Goal: Transaction & Acquisition: Purchase product/service

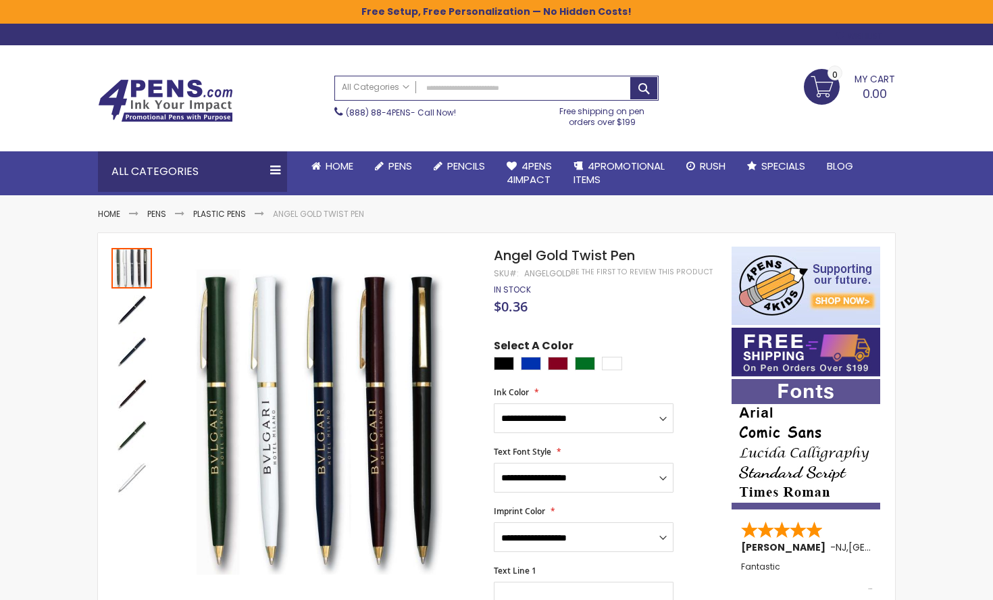
scroll to position [43, 0]
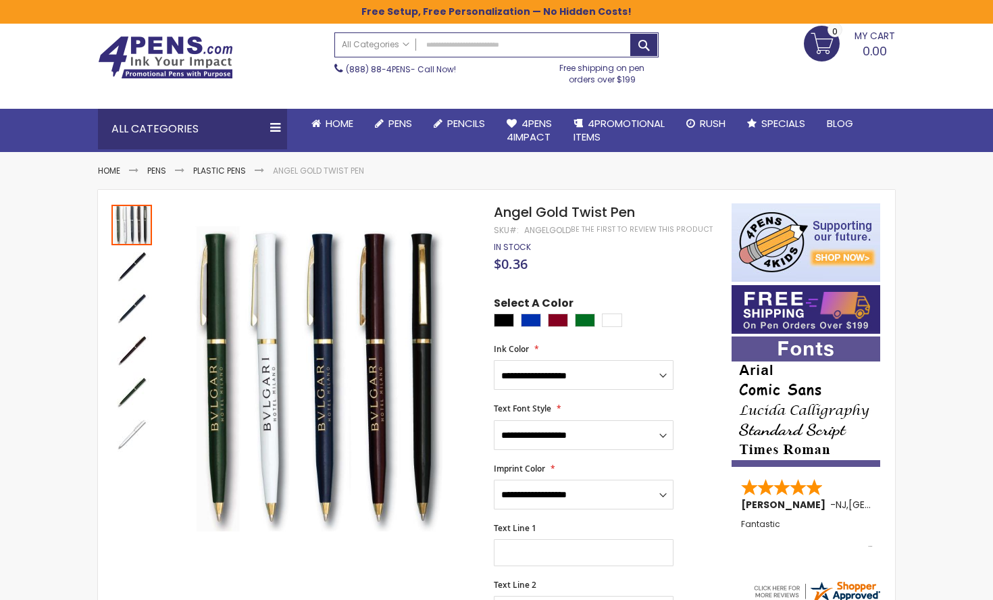
click at [829, 53] on link "My Cart 0.00 0" at bounding box center [849, 43] width 91 height 34
click at [157, 66] on img at bounding box center [165, 57] width 135 height 43
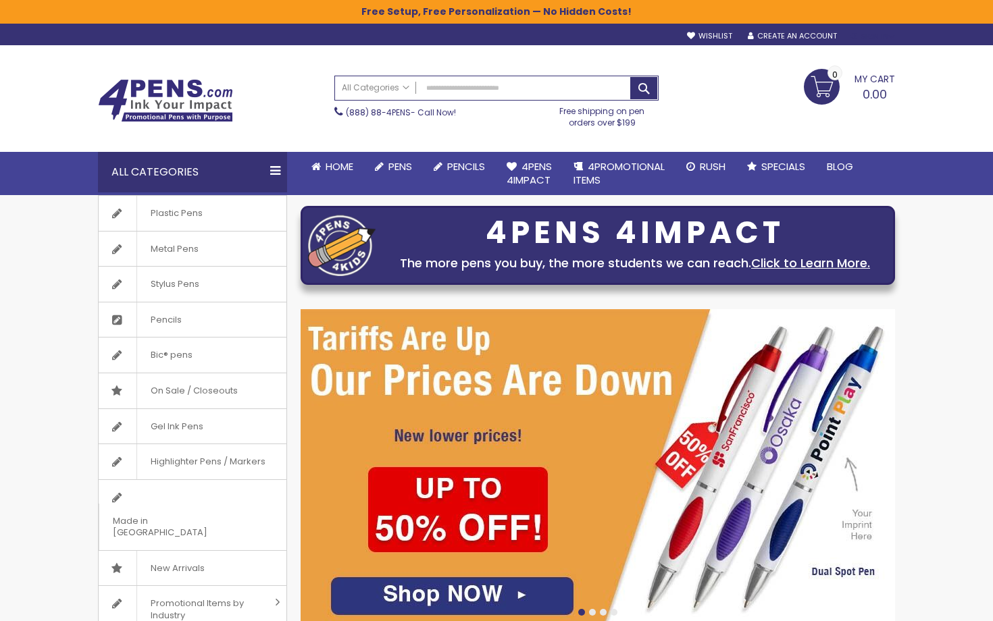
click at [888, 39] on div "Sign In" at bounding box center [872, 37] width 45 height 10
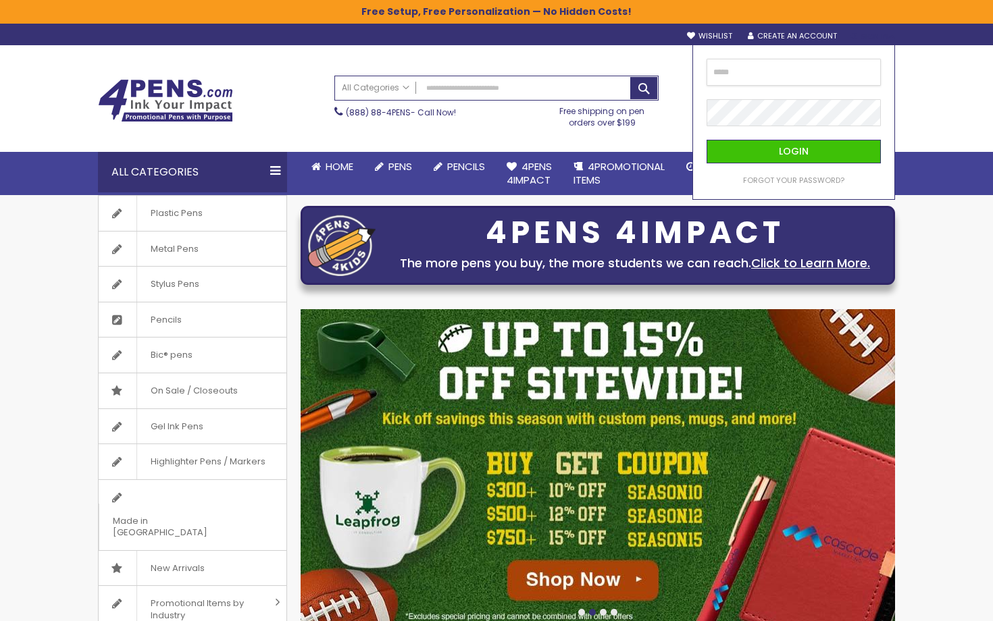
type input "**********"
click at [793, 151] on button "Login" at bounding box center [794, 152] width 174 height 24
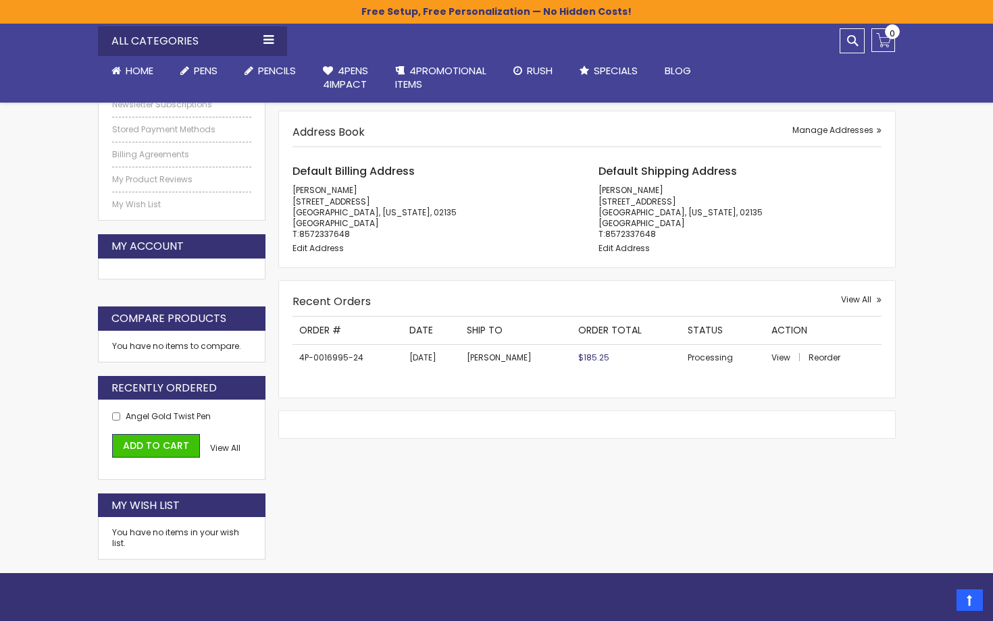
scroll to position [283, 0]
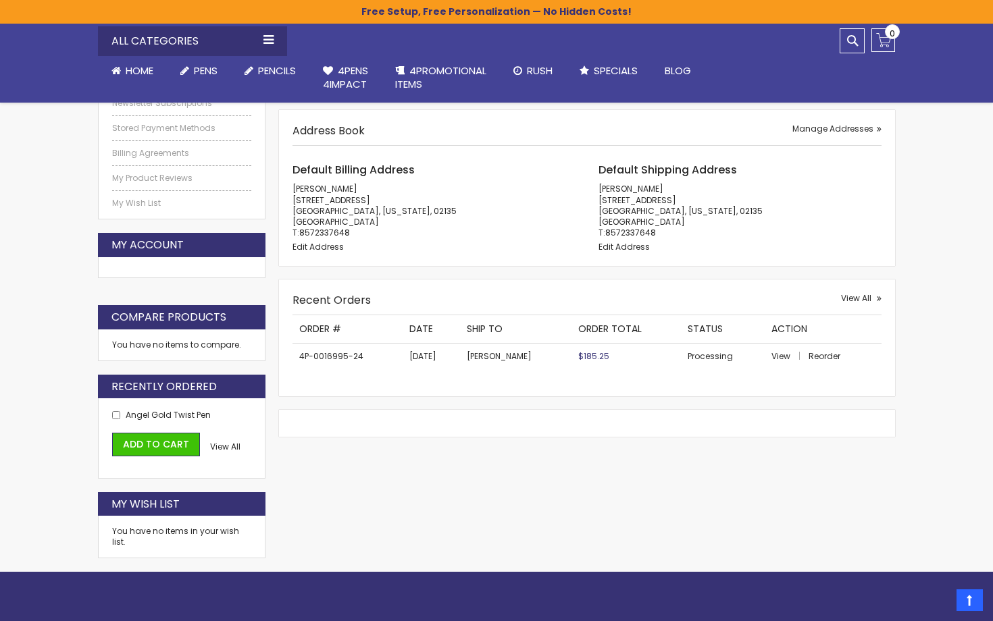
click at [343, 355] on td "4P-0016995-24" at bounding box center [347, 356] width 110 height 26
click at [815, 351] on span "Reorder" at bounding box center [825, 356] width 32 height 11
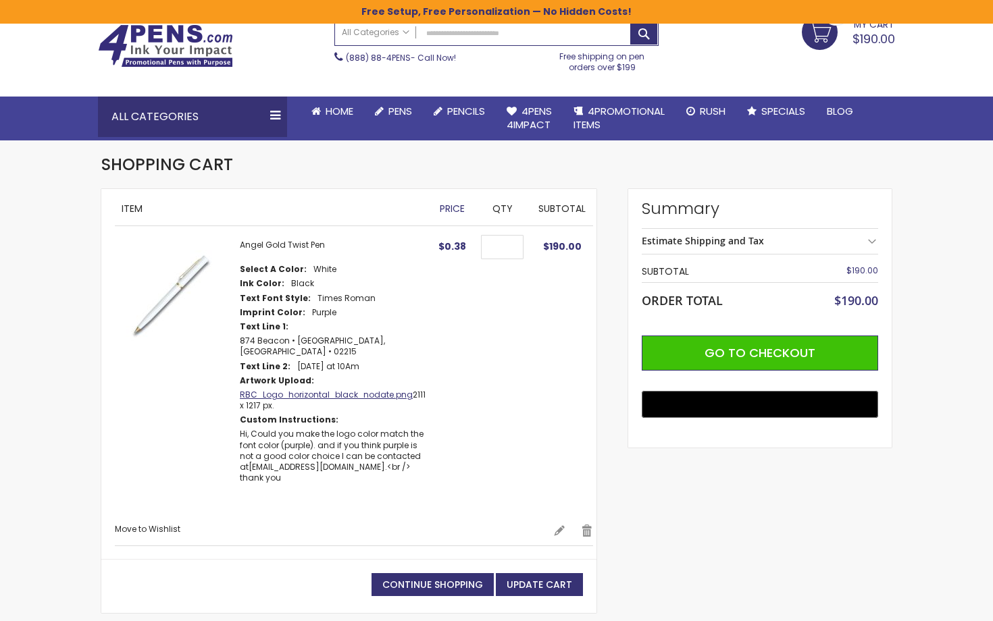
scroll to position [61, 0]
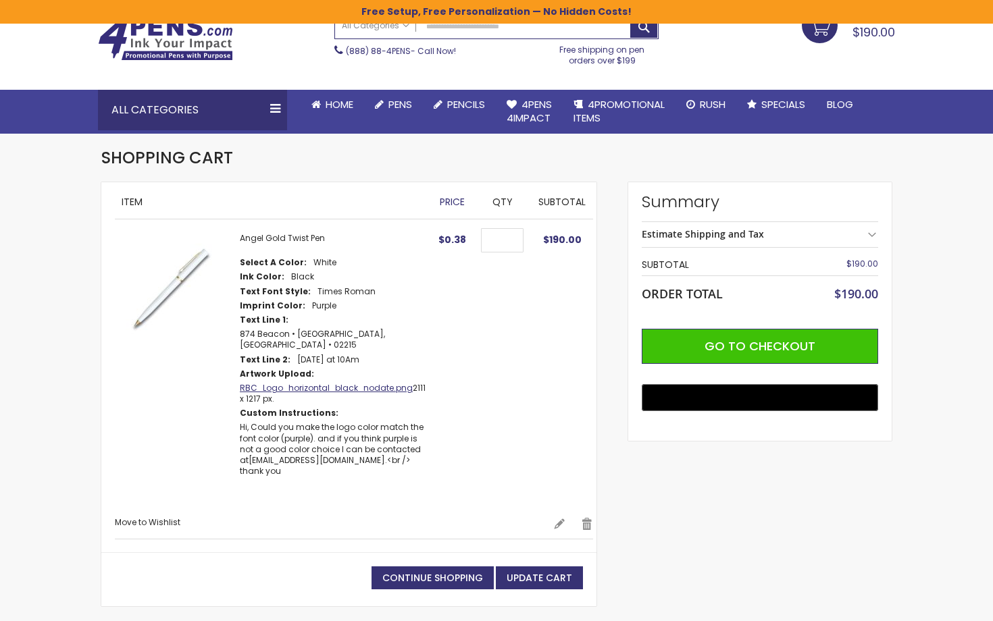
click at [326, 382] on link "RBC_Logo_horizontal_black_nodate.png" at bounding box center [326, 387] width 173 height 11
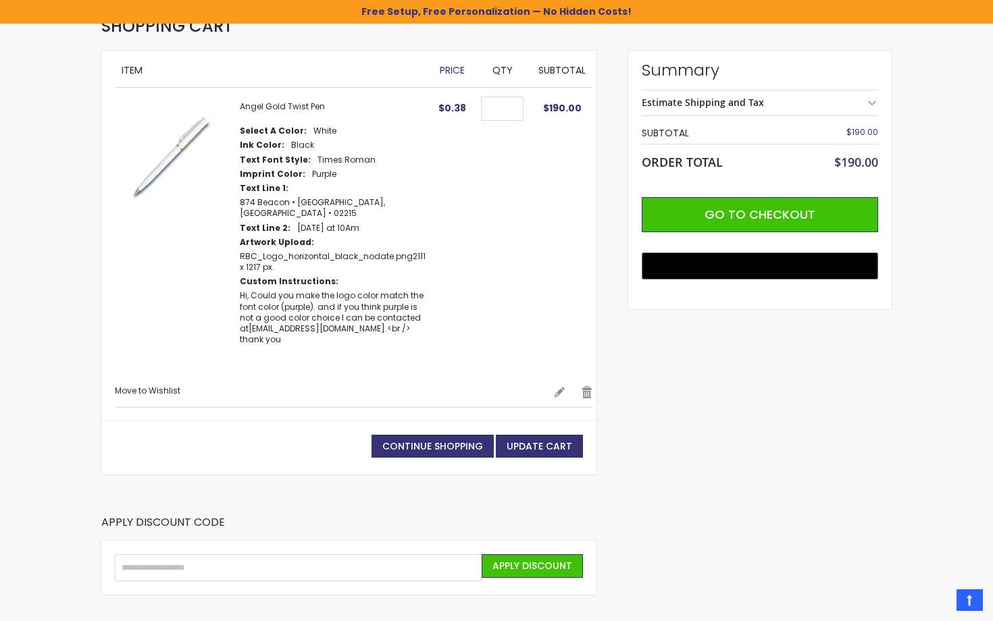
scroll to position [194, 0]
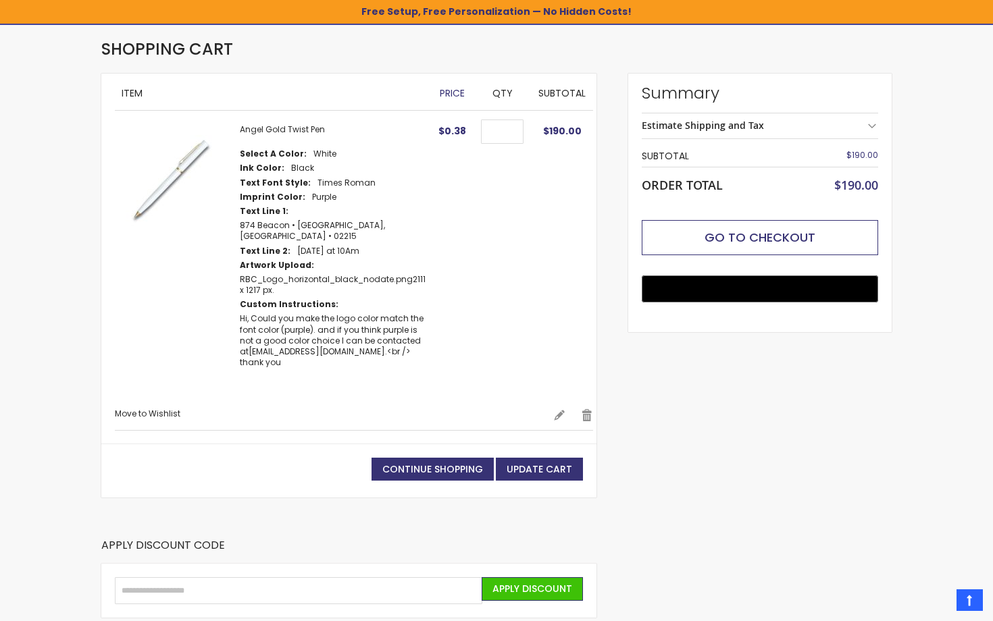
click at [733, 238] on span "Go to Checkout" at bounding box center [759, 237] width 111 height 17
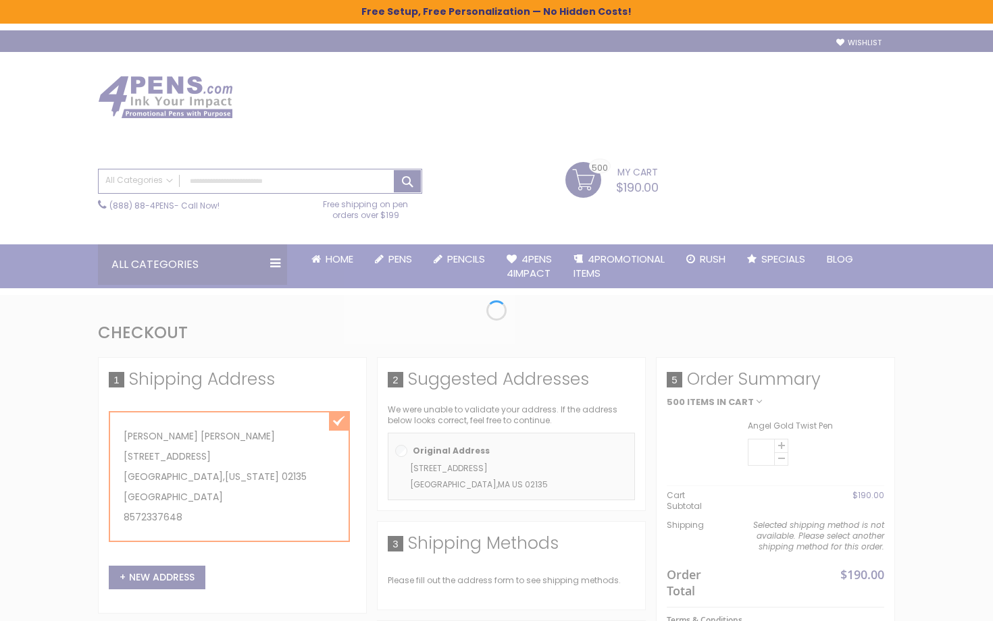
select select "*"
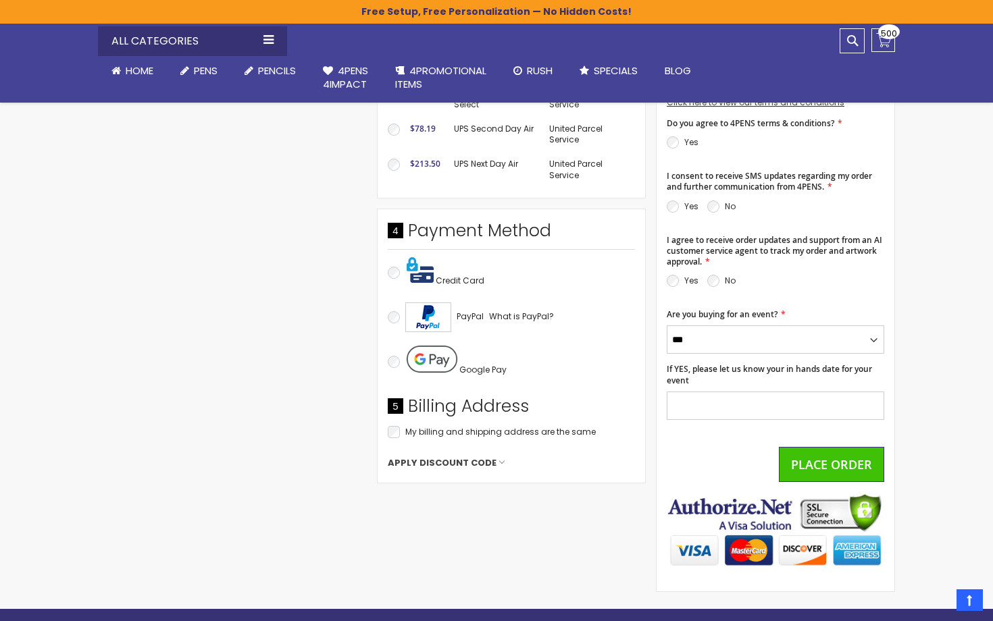
scroll to position [502, 0]
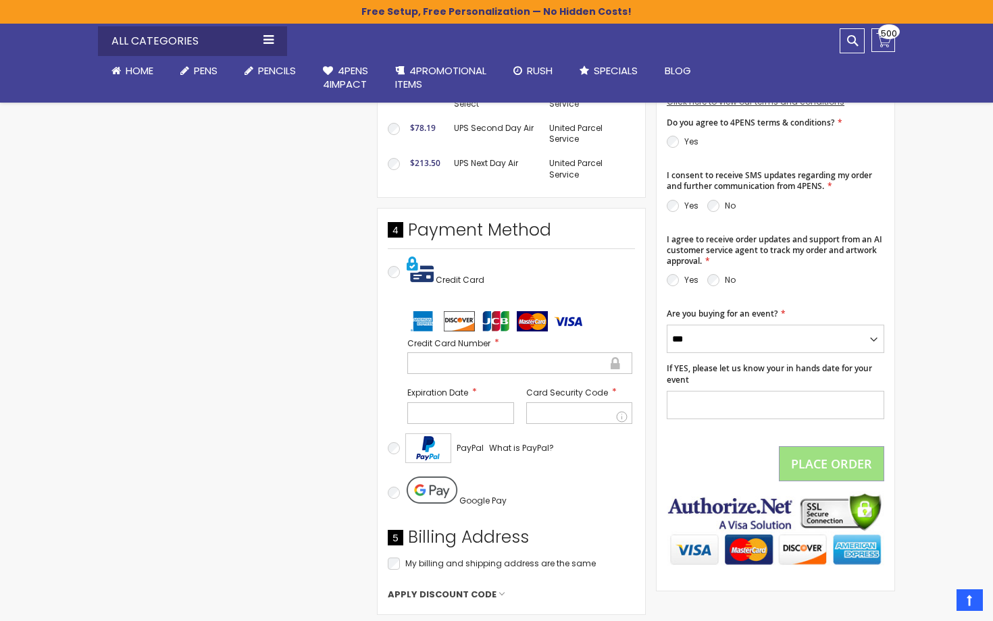
click at [453, 365] on div at bounding box center [519, 364] width 225 height 22
click at [415, 415] on div at bounding box center [460, 414] width 107 height 22
click at [570, 415] on div at bounding box center [579, 414] width 107 height 22
click at [536, 403] on div at bounding box center [579, 414] width 107 height 22
click at [551, 415] on div at bounding box center [579, 414] width 107 height 22
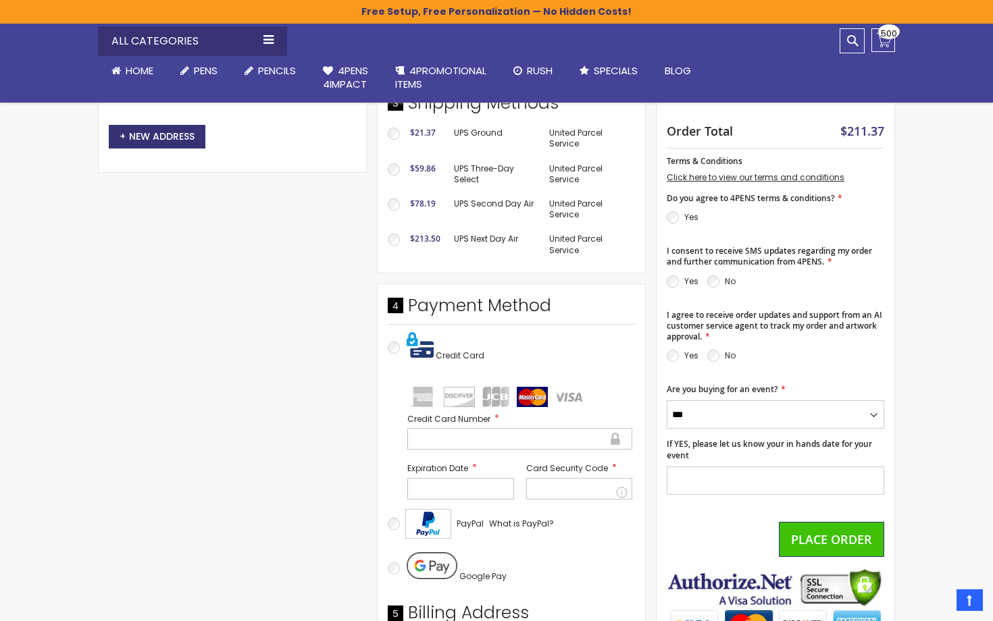
scroll to position [424, 0]
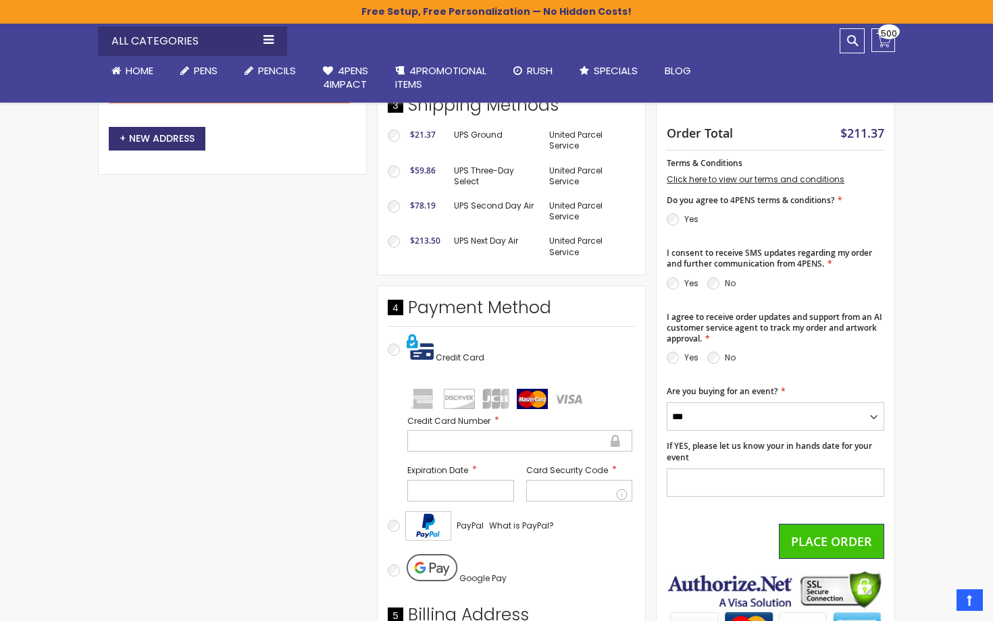
click at [679, 355] on p "Yes" at bounding box center [683, 358] width 32 height 16
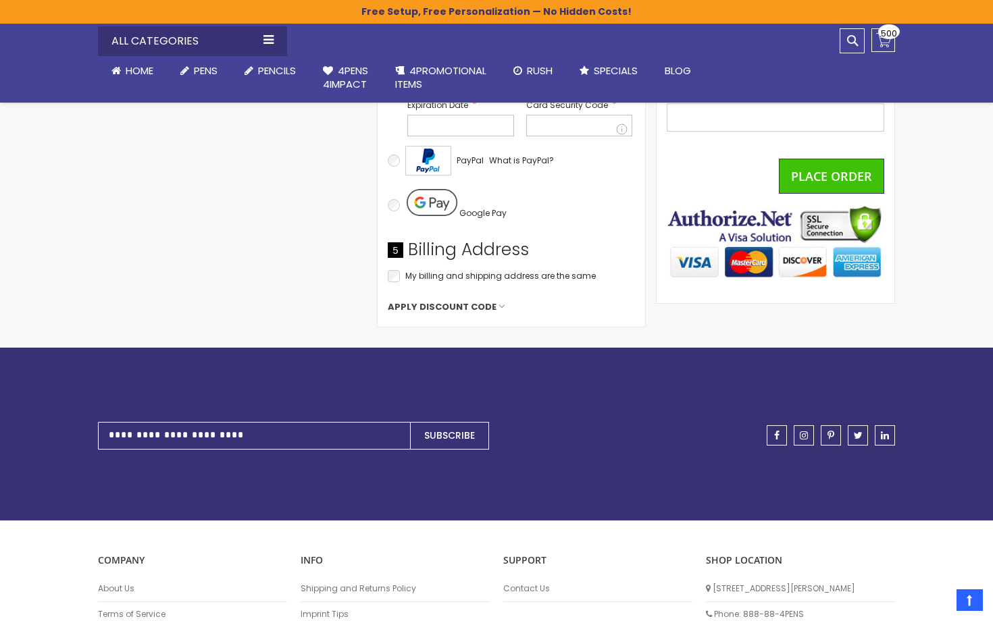
scroll to position [771, 0]
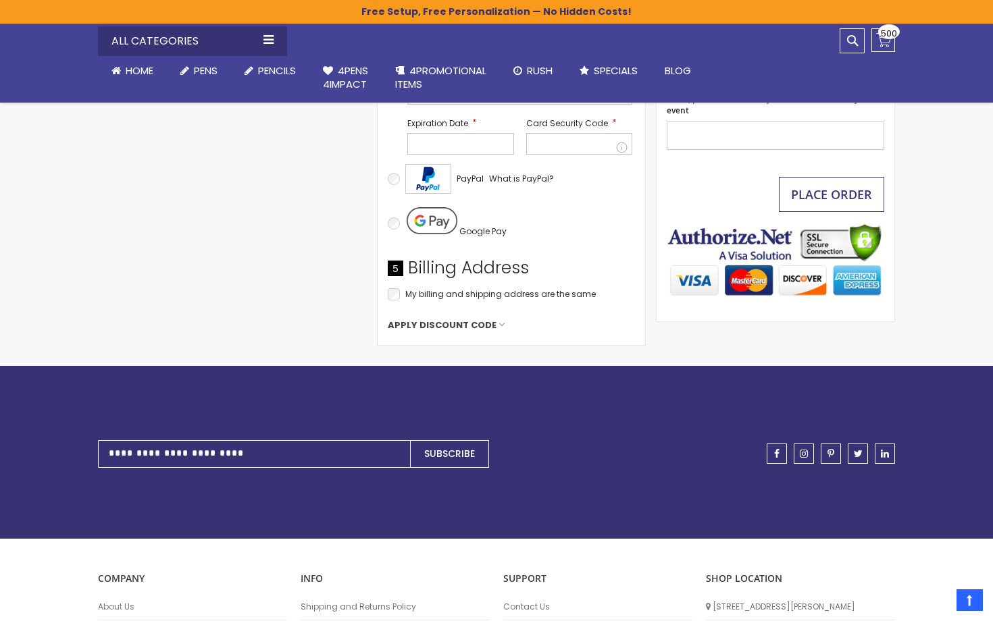
click at [811, 205] on button "Place Order" at bounding box center [831, 194] width 105 height 35
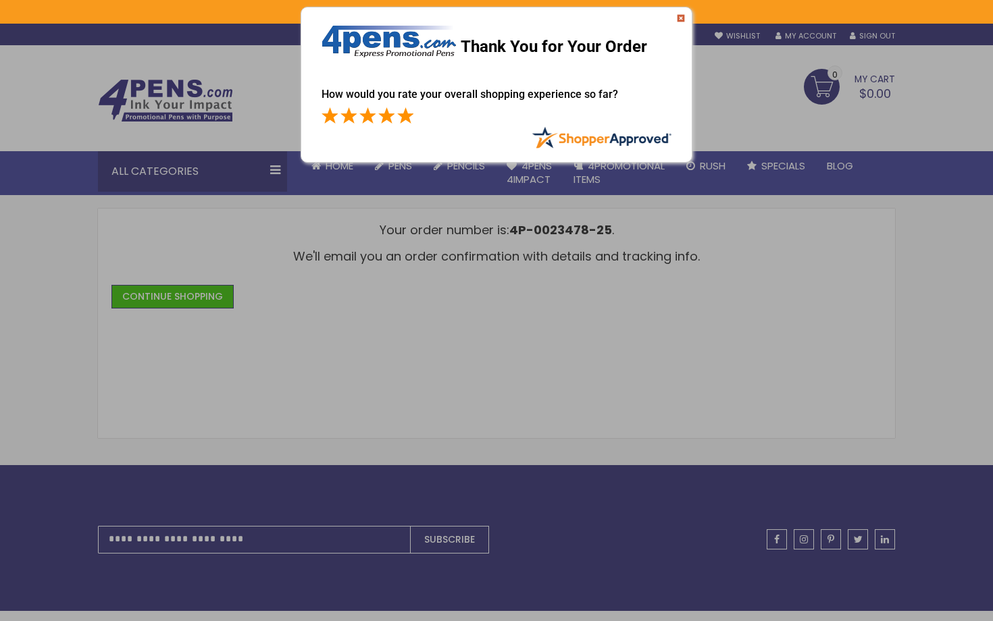
click at [400, 120] on span at bounding box center [405, 115] width 16 height 16
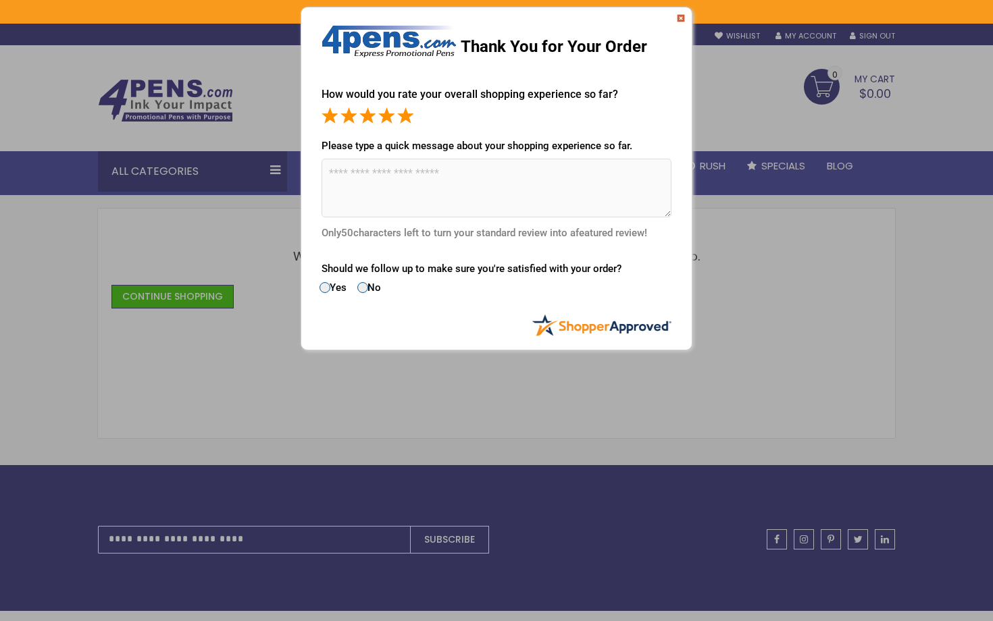
click at [681, 18] on img at bounding box center [681, 18] width 8 height 8
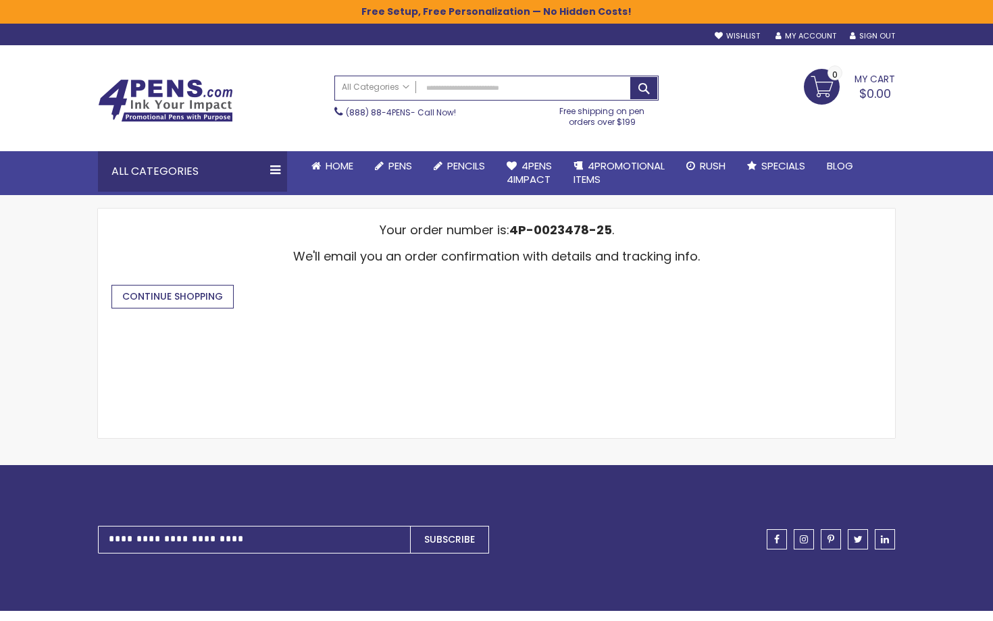
click at [203, 286] on link "Continue Shopping" at bounding box center [172, 297] width 122 height 24
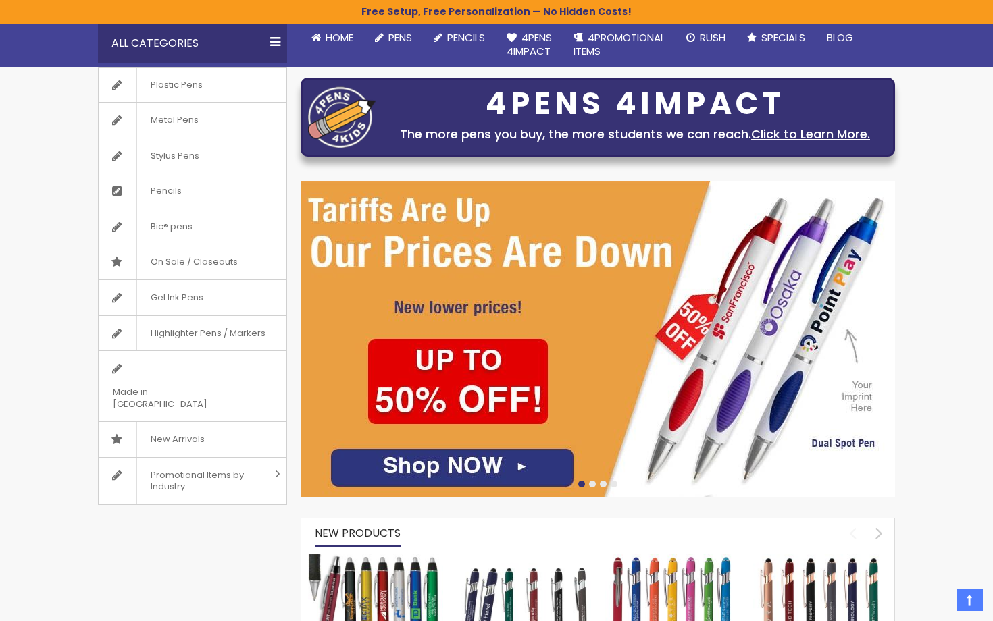
scroll to position [129, 0]
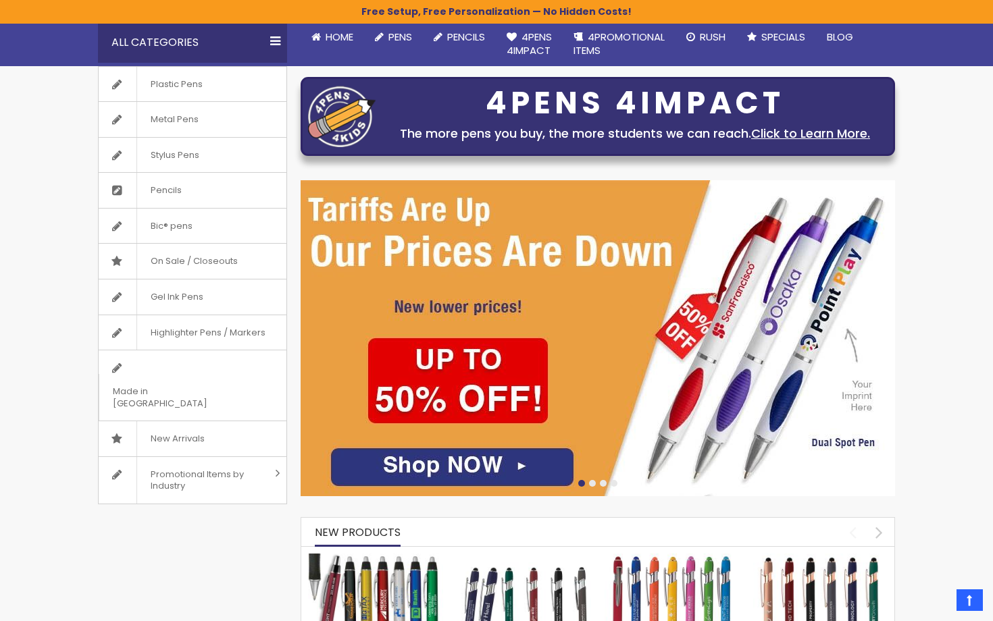
click at [476, 388] on img at bounding box center [598, 338] width 594 height 316
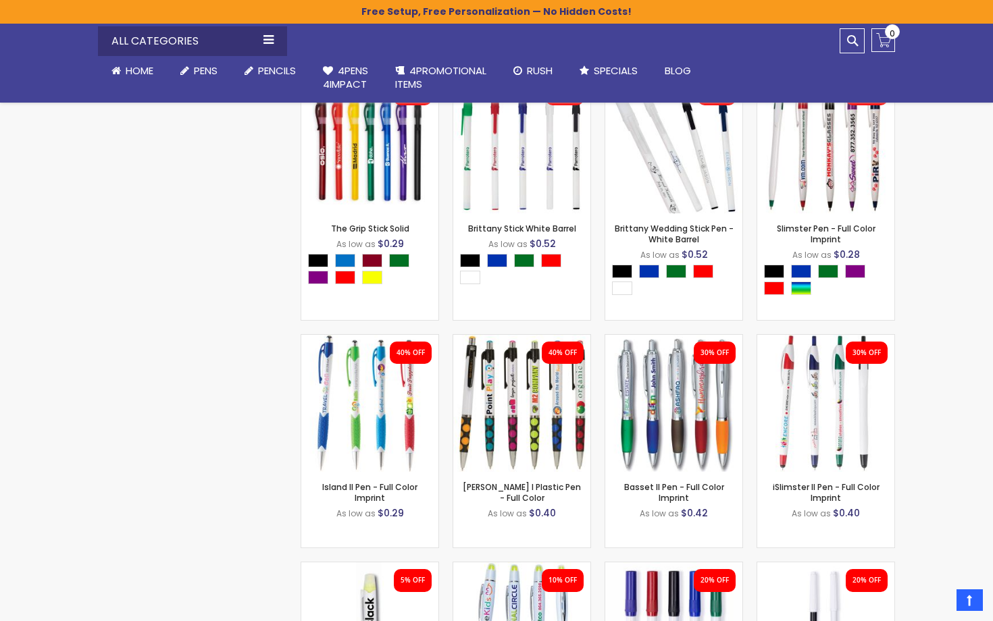
scroll to position [1658, 0]
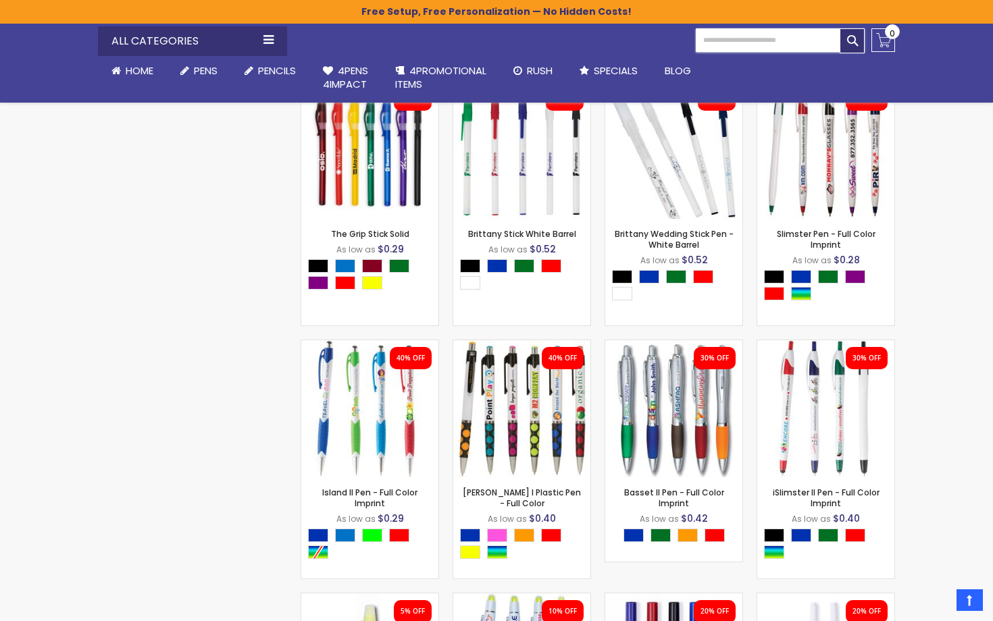
click at [853, 47] on input "Search" at bounding box center [780, 40] width 169 height 24
type input "*****"
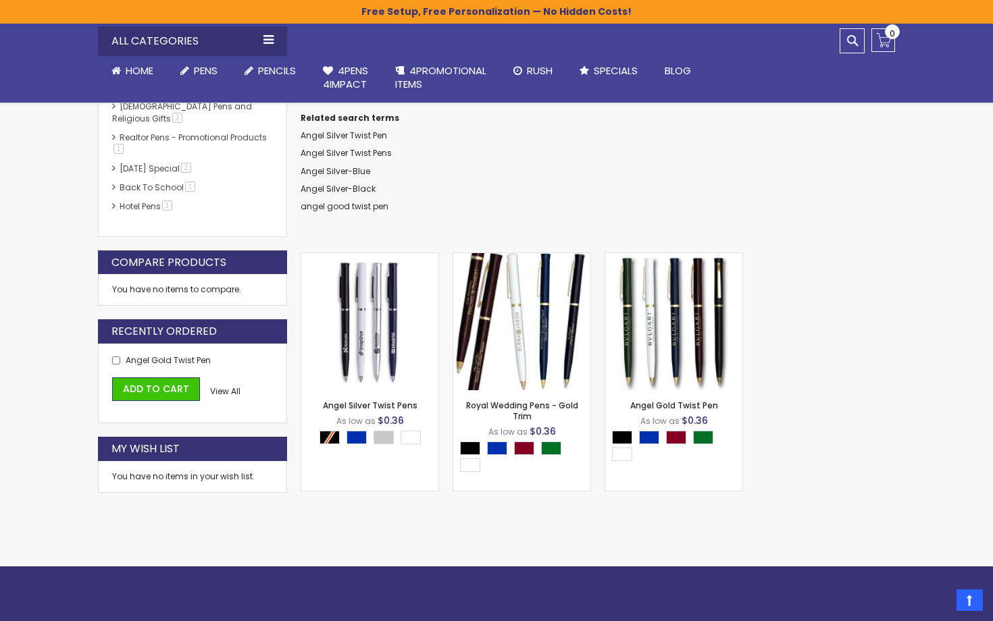
scroll to position [274, 0]
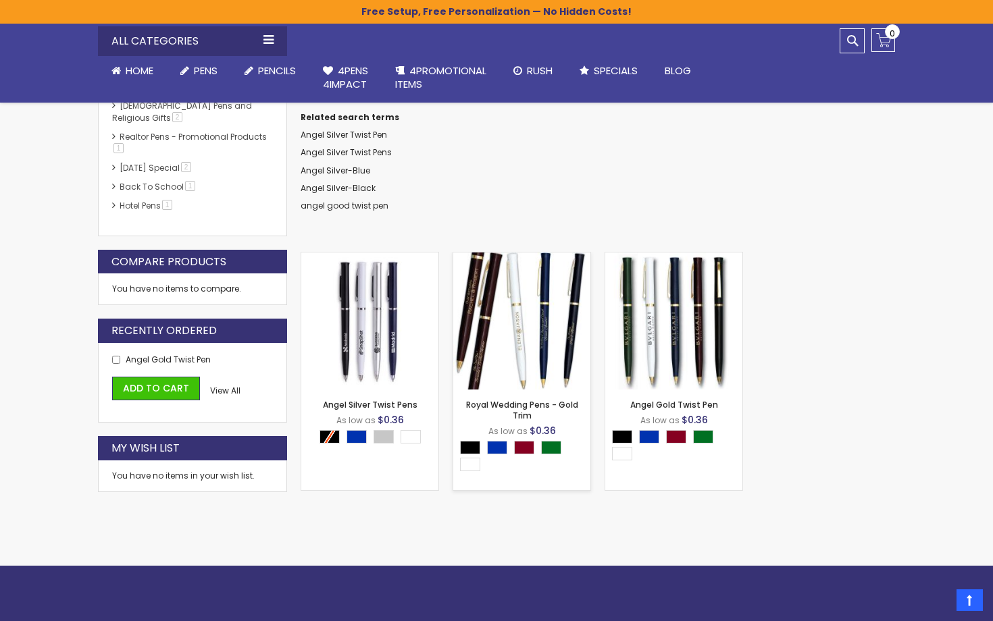
click at [506, 339] on img at bounding box center [521, 321] width 137 height 137
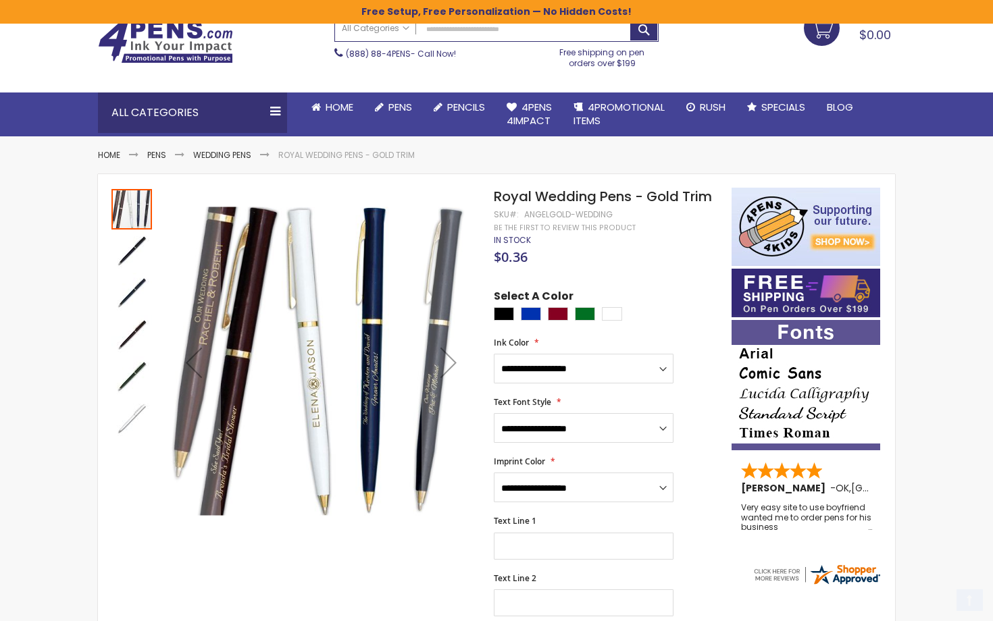
scroll to position [57, 0]
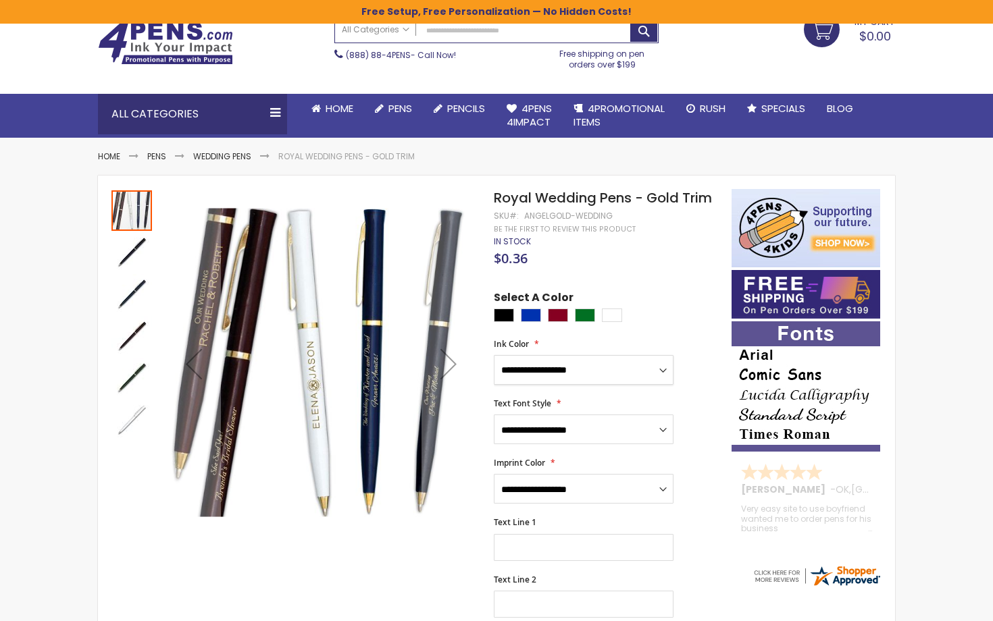
click at [581, 364] on select "**********" at bounding box center [584, 370] width 180 height 30
click at [576, 361] on select "**********" at bounding box center [584, 370] width 180 height 30
select select "****"
click at [130, 249] on img "Royal Wedding Pens - Gold Trim" at bounding box center [131, 252] width 41 height 41
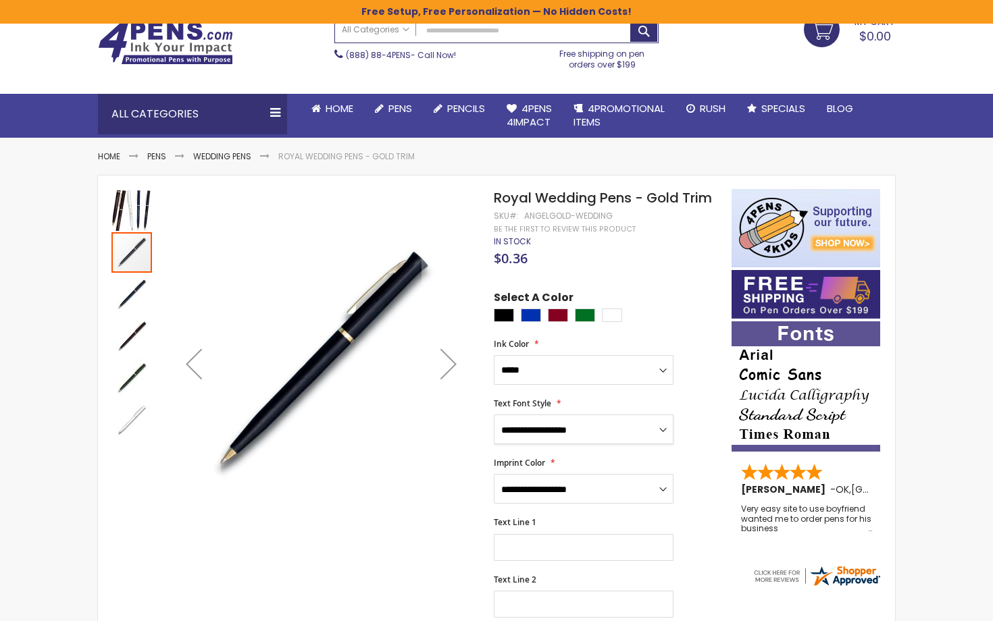
click at [128, 305] on img "Royal Wedding Pens - Gold Trim" at bounding box center [131, 294] width 41 height 41
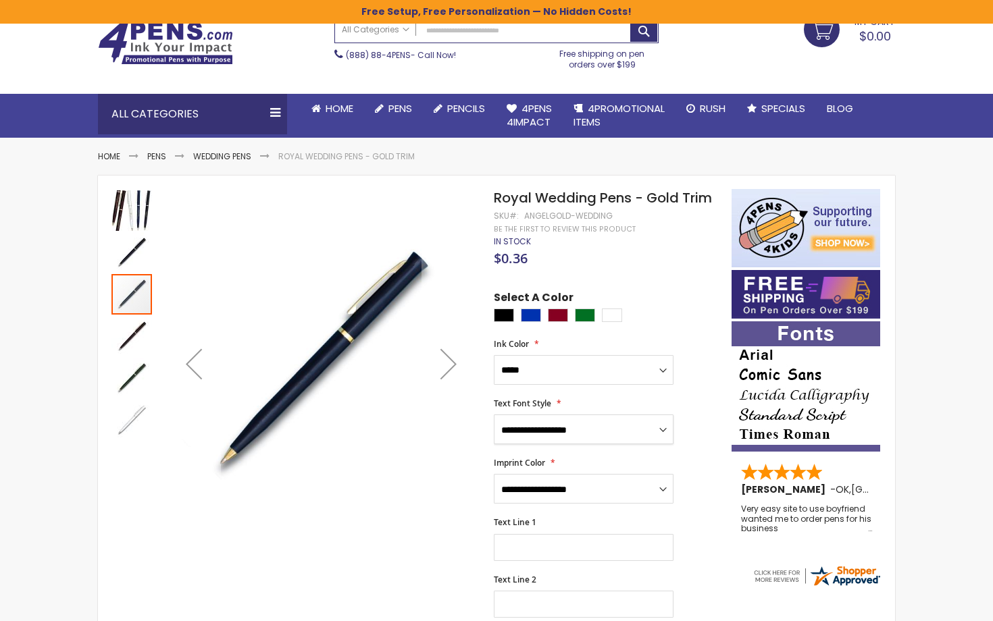
click at [130, 326] on img "Royal Wedding Pens - Gold Trim" at bounding box center [131, 336] width 41 height 41
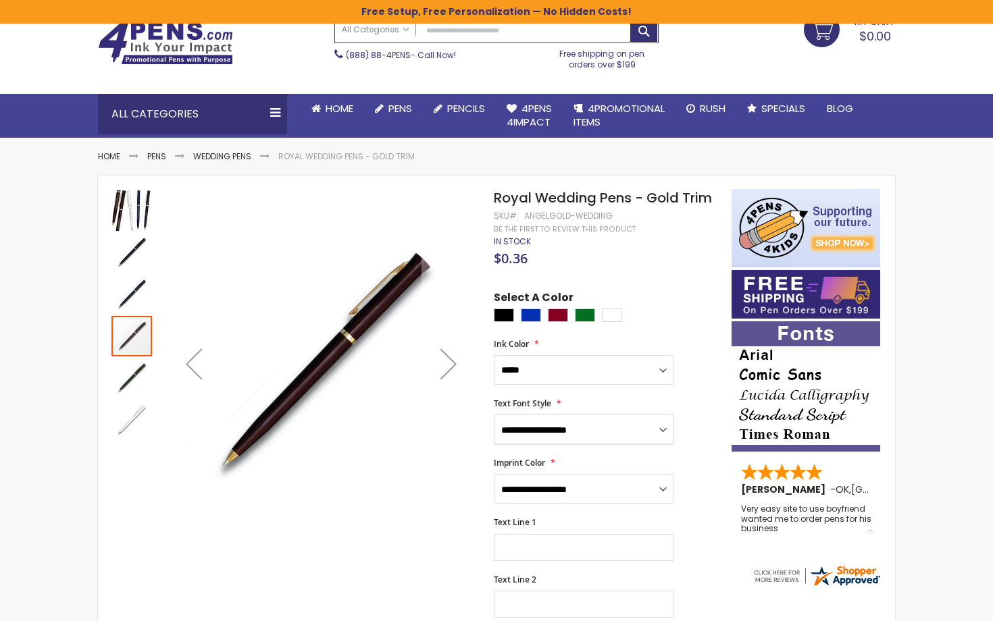
click at [131, 371] on img "Royal Wedding Pens - Gold Trim" at bounding box center [131, 378] width 41 height 41
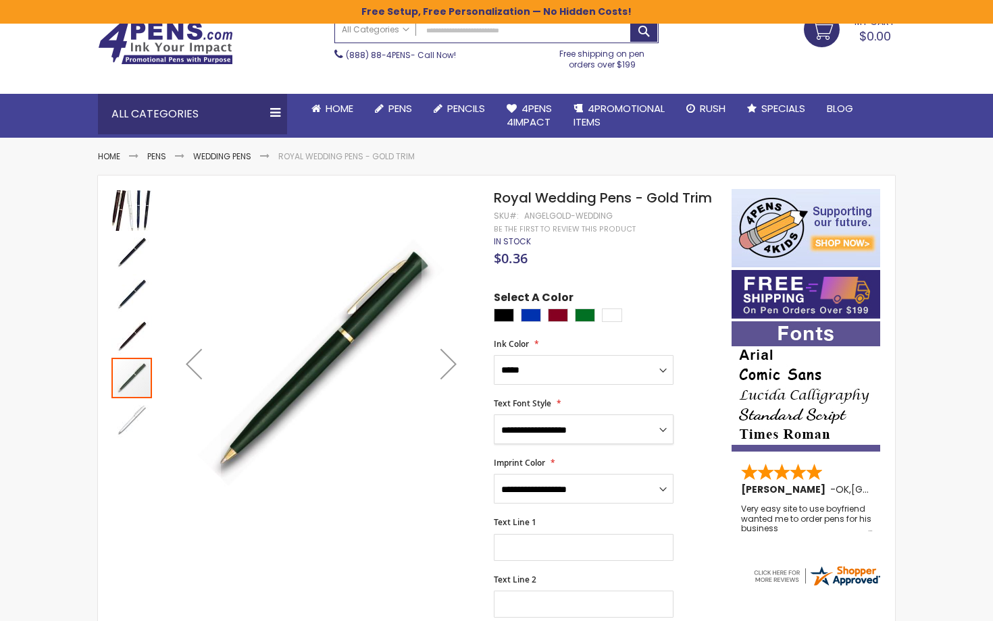
click at [133, 414] on img "Royal Wedding Pens - Gold Trim" at bounding box center [131, 420] width 41 height 41
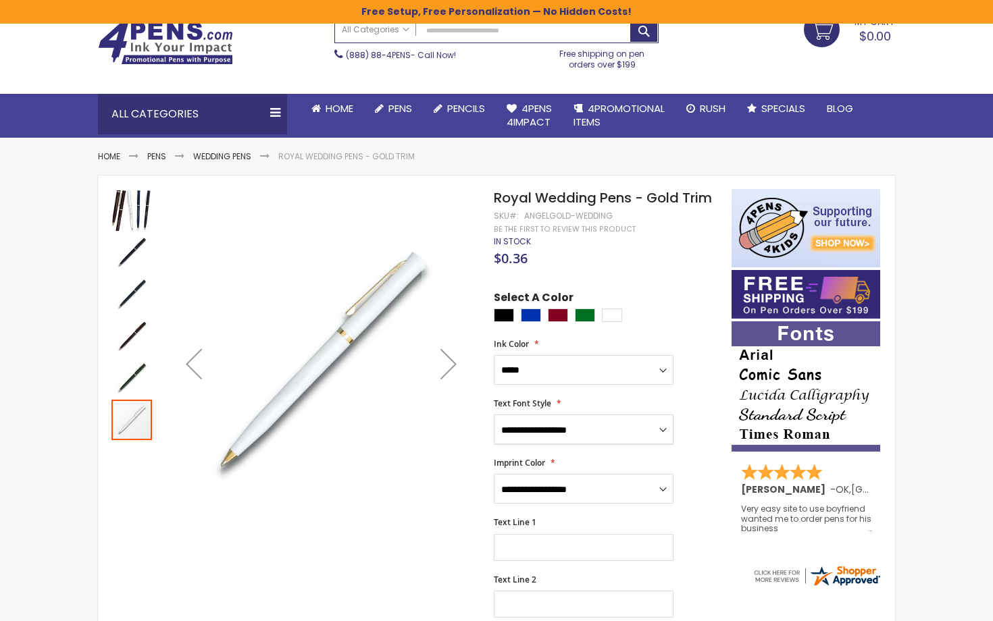
click at [138, 323] on img "Royal Wedding Pens - Gold Trim" at bounding box center [131, 336] width 41 height 41
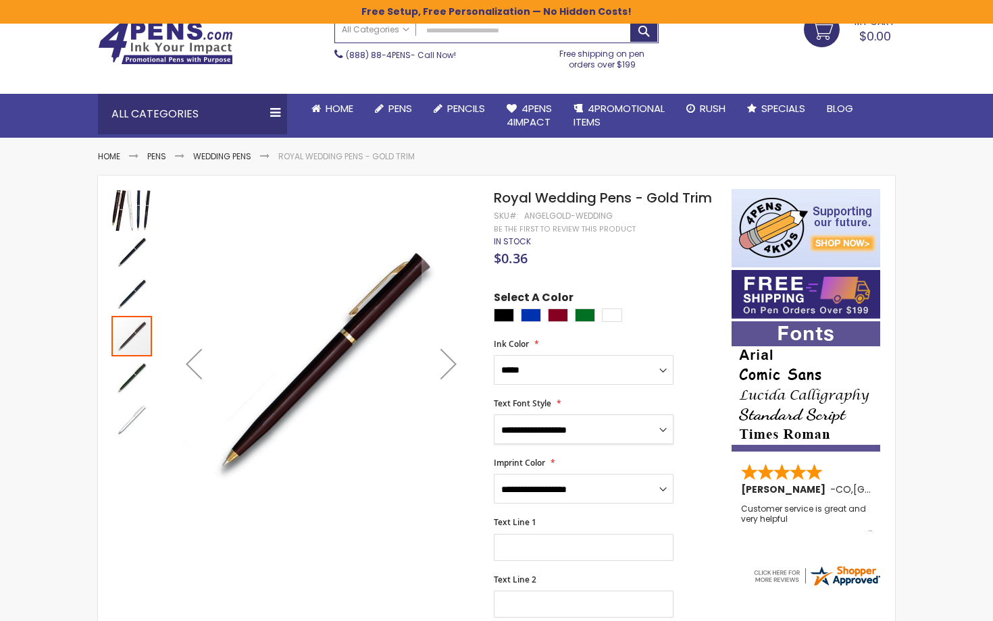
click at [136, 265] on img "Royal Wedding Pens - Gold Trim" at bounding box center [131, 252] width 41 height 41
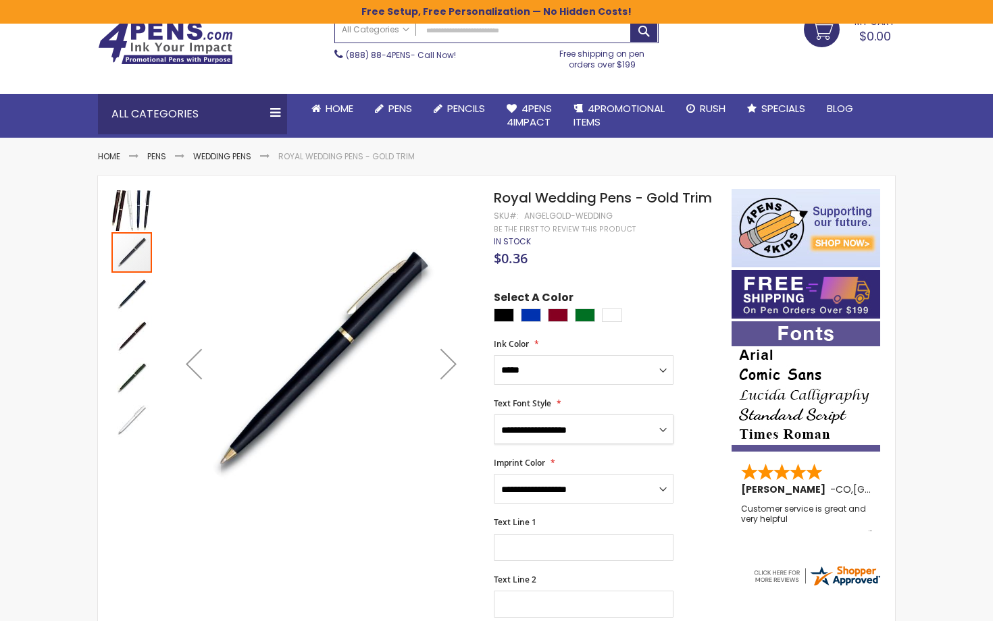
click at [130, 241] on div at bounding box center [131, 252] width 41 height 41
click at [134, 215] on img "Royal Wedding Pens - Gold Trim" at bounding box center [131, 210] width 41 height 41
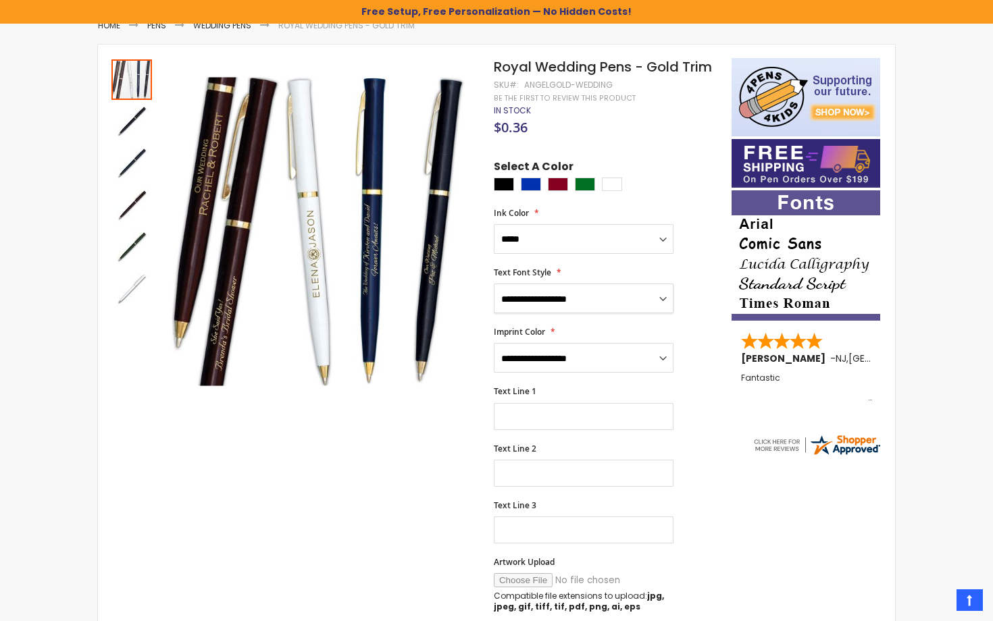
scroll to position [198, 0]
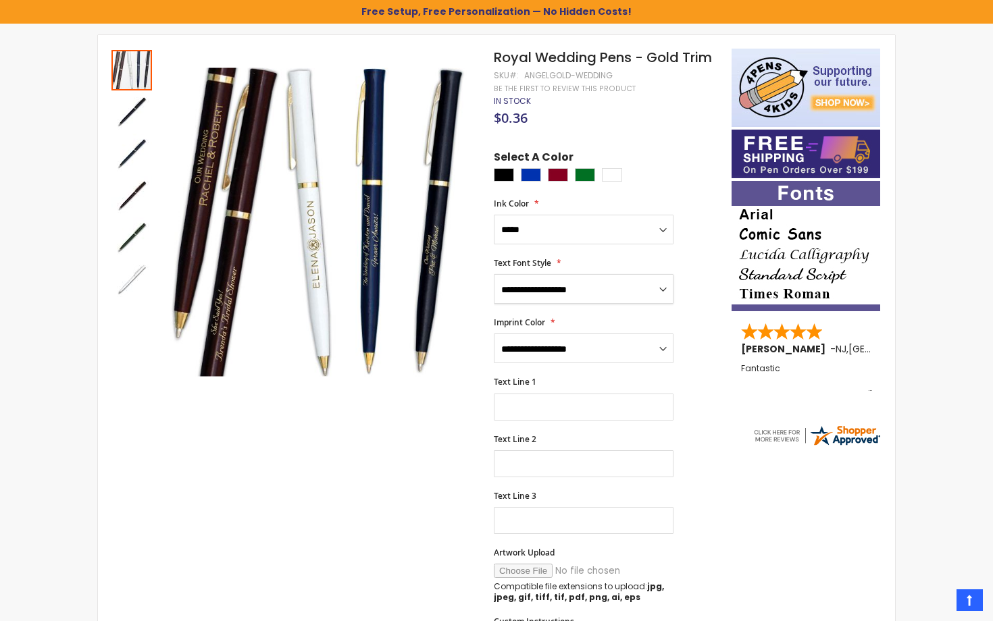
click at [584, 283] on select "**********" at bounding box center [584, 289] width 180 height 30
select select "****"
click at [579, 404] on input "Text Line 1" at bounding box center [584, 407] width 180 height 27
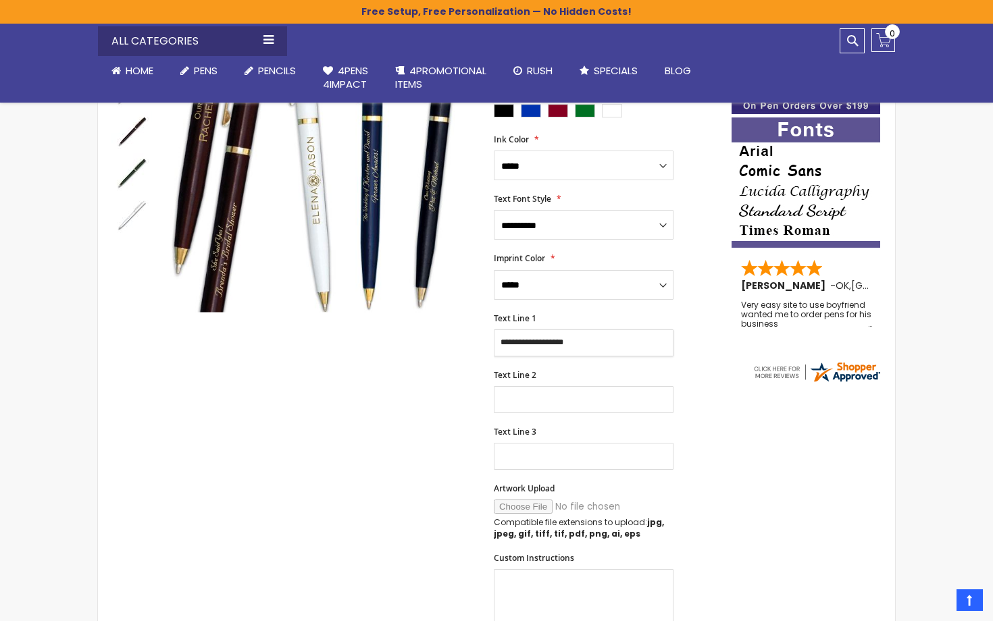
scroll to position [267, 0]
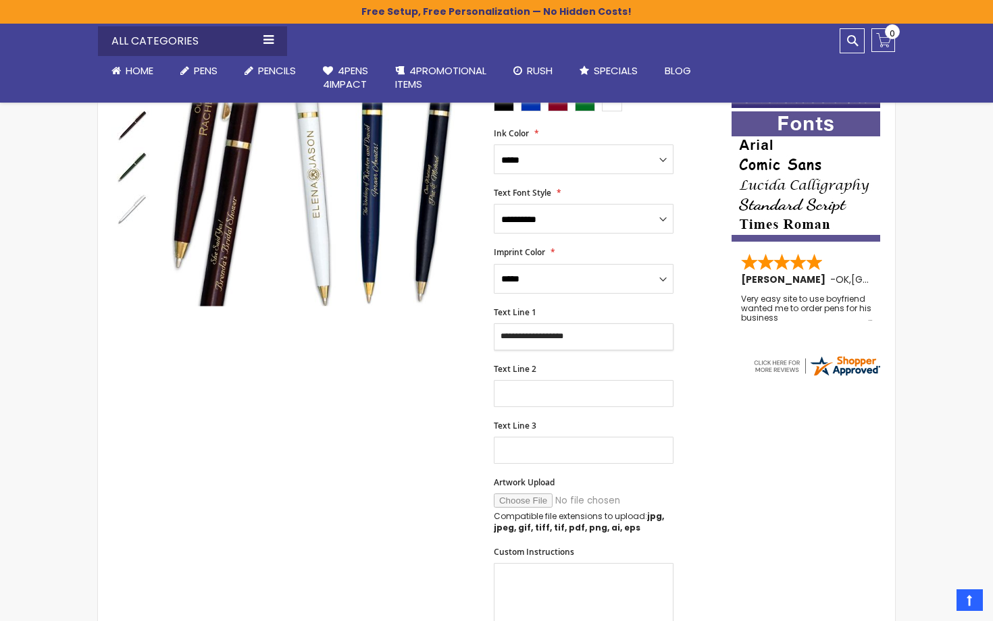
type input "**********"
click at [530, 499] on input "Artwork Upload" at bounding box center [586, 501] width 184 height 14
type input "**********"
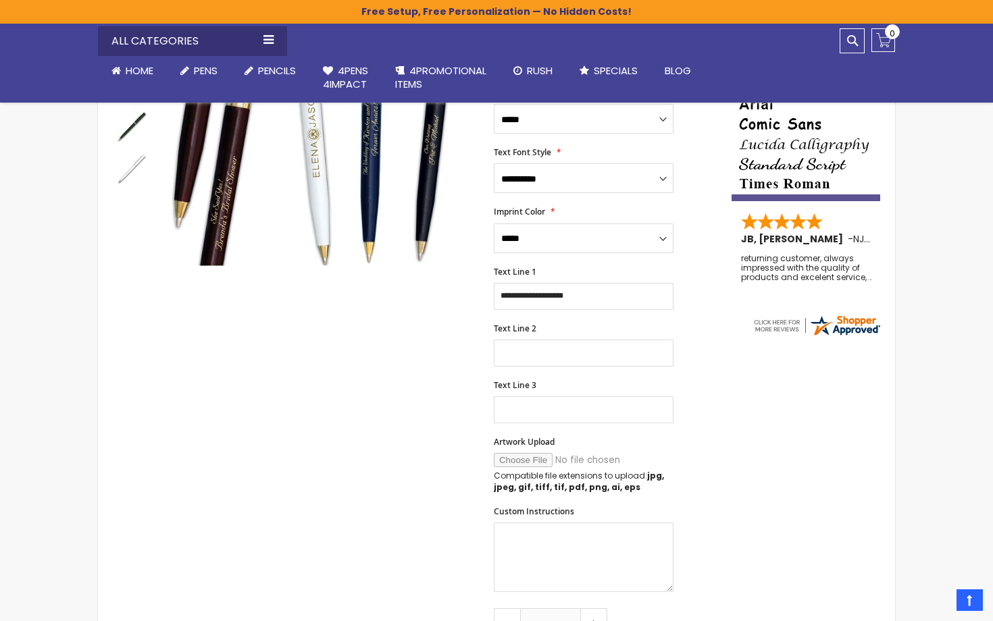
scroll to position [312, 0]
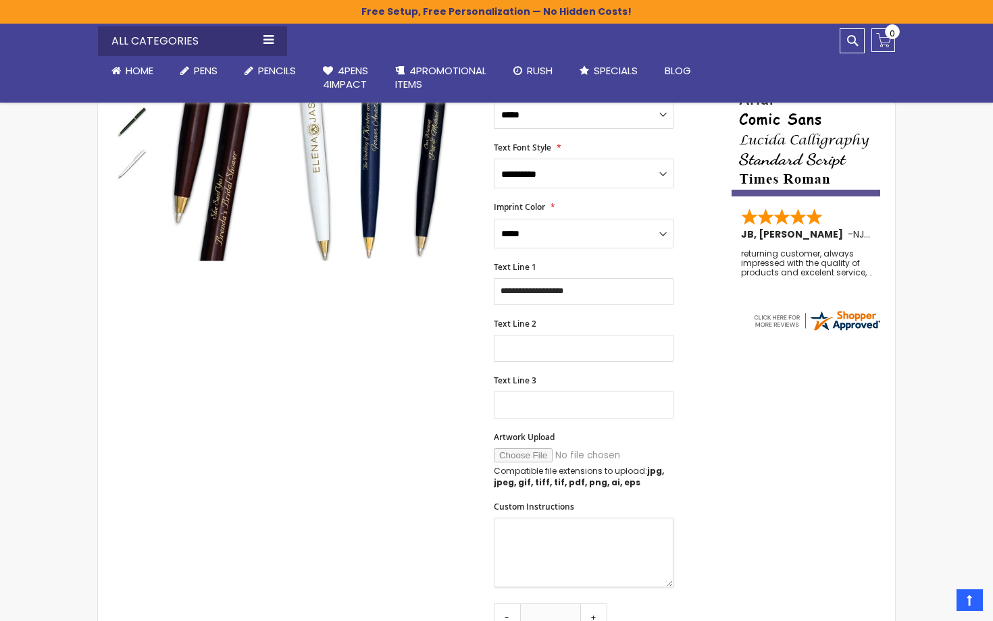
click at [575, 539] on textarea "Custom Instructions" at bounding box center [584, 553] width 180 height 70
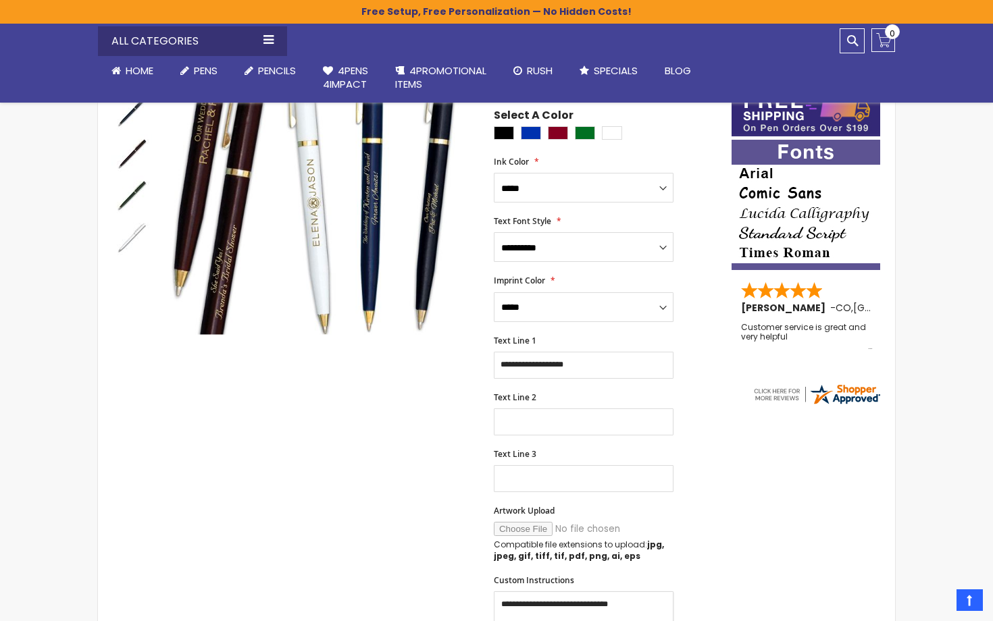
scroll to position [234, 0]
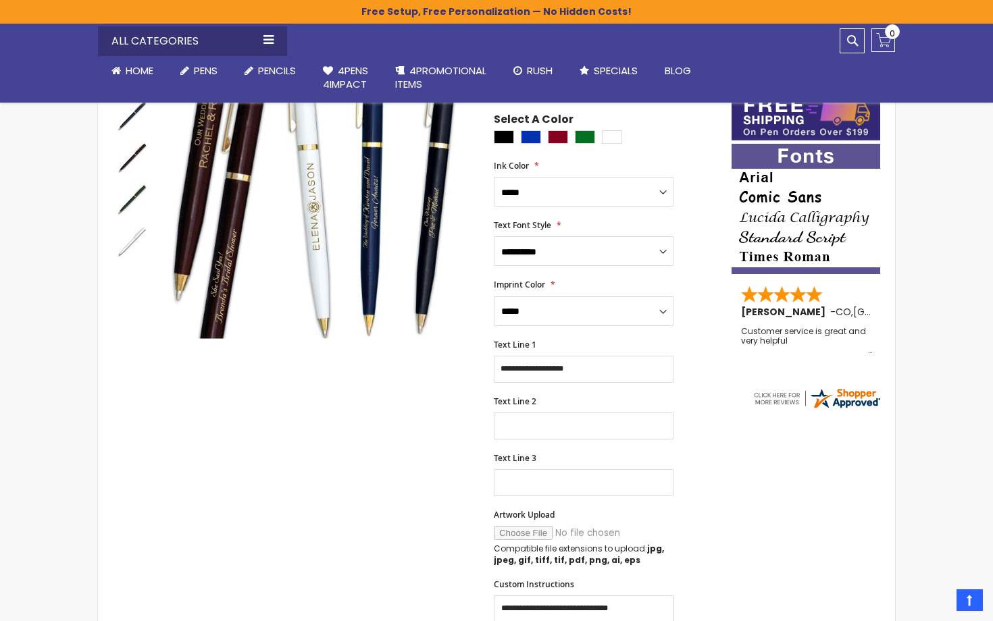
type textarea "**********"
click at [642, 238] on select "**********" at bounding box center [584, 251] width 180 height 30
select select "****"
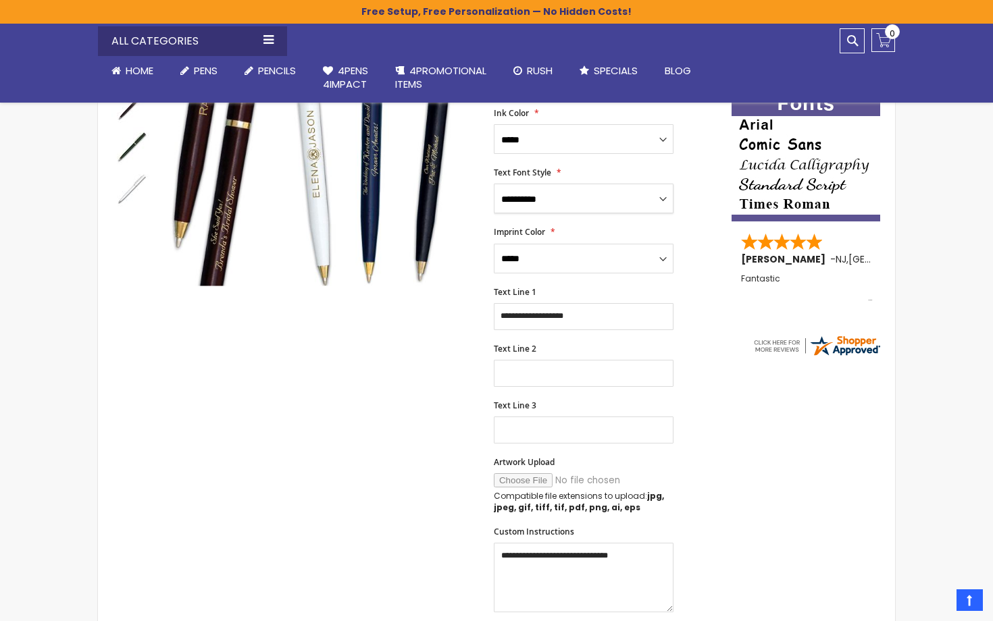
scroll to position [303, 0]
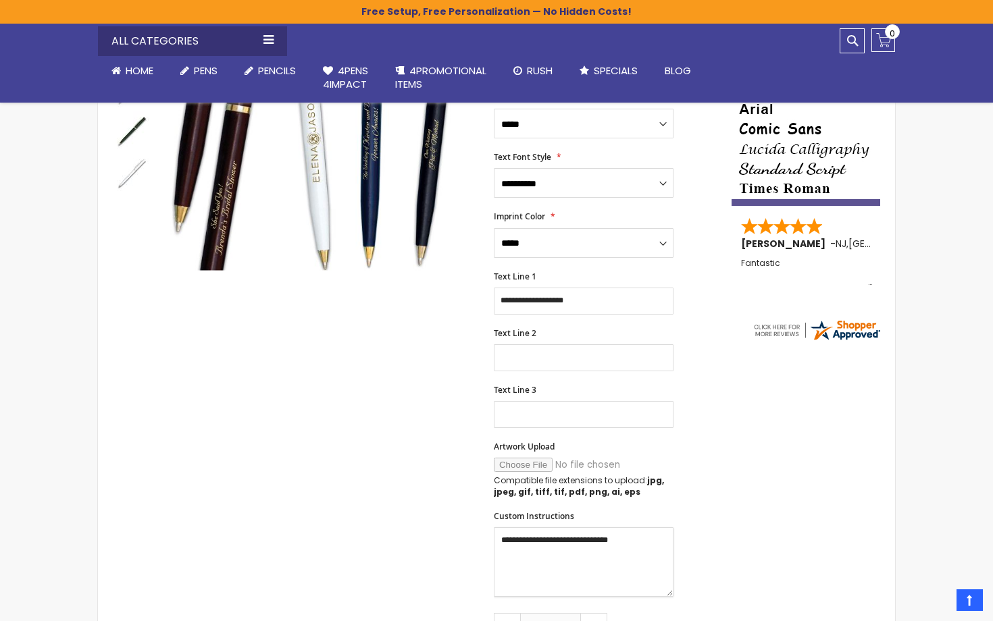
click at [649, 541] on textarea "**********" at bounding box center [584, 563] width 180 height 70
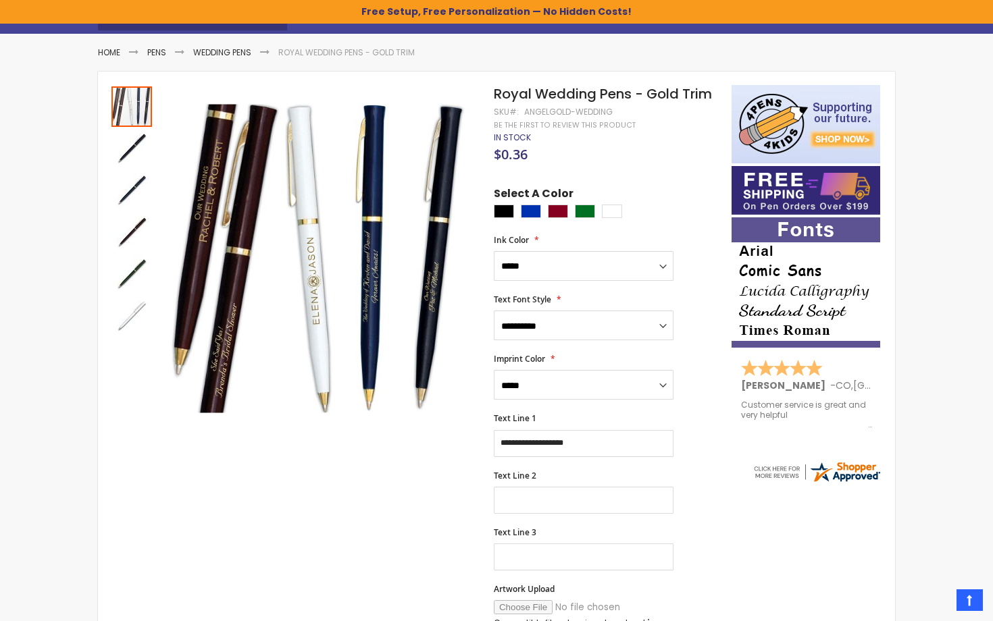
scroll to position [163, 0]
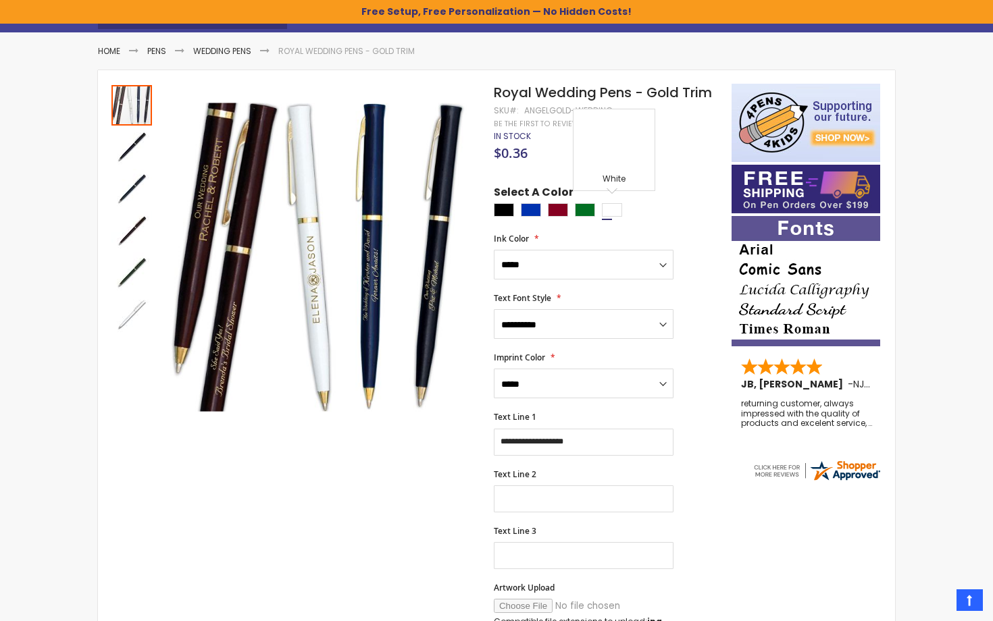
type textarea "**********"
click at [611, 211] on div "White" at bounding box center [612, 210] width 20 height 14
type input "****"
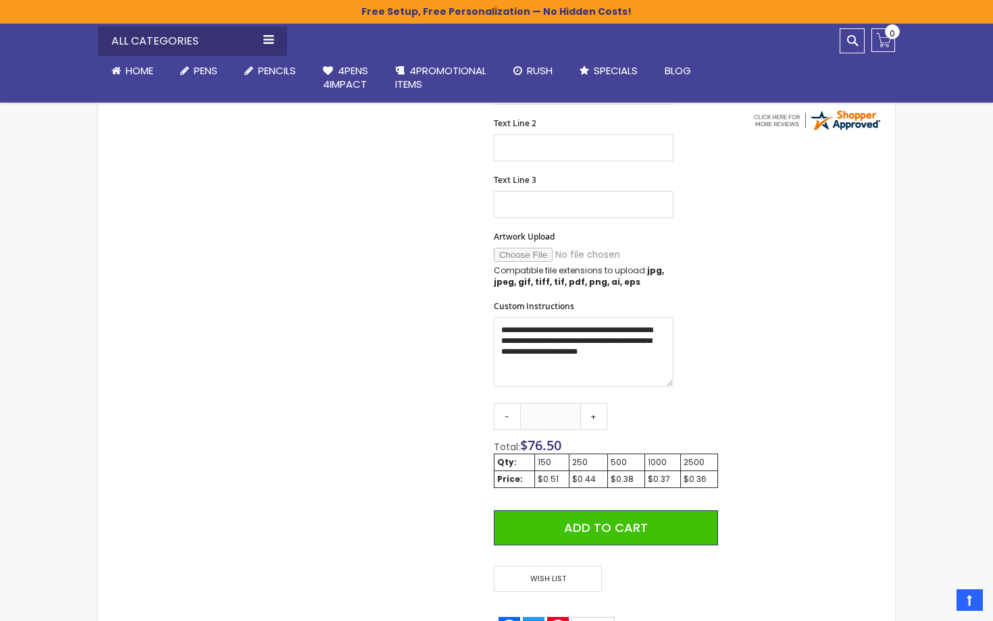
scroll to position [513, 0]
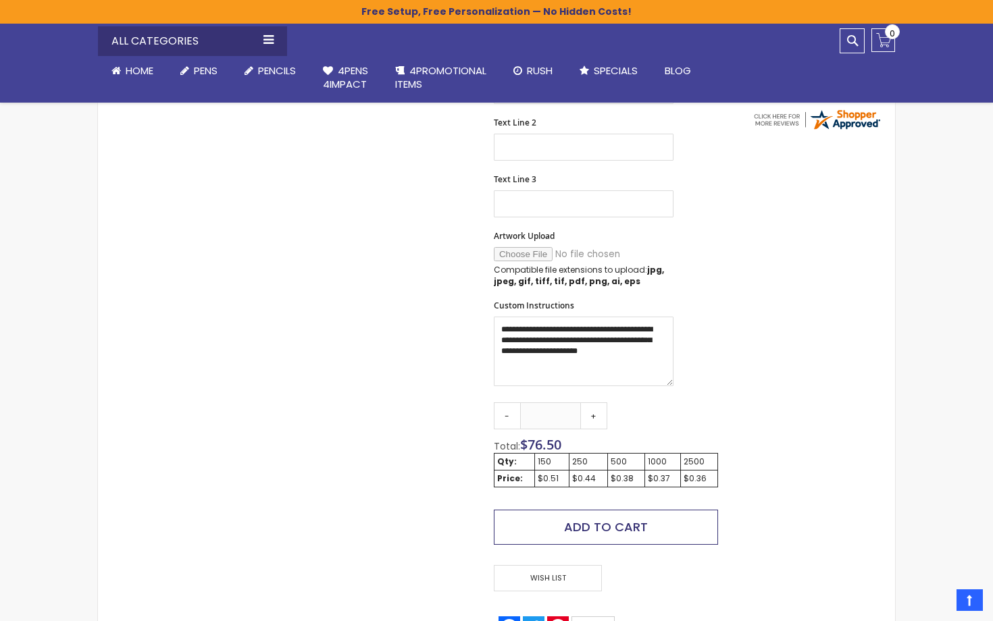
click at [605, 511] on button "Add to Cart" at bounding box center [606, 527] width 224 height 35
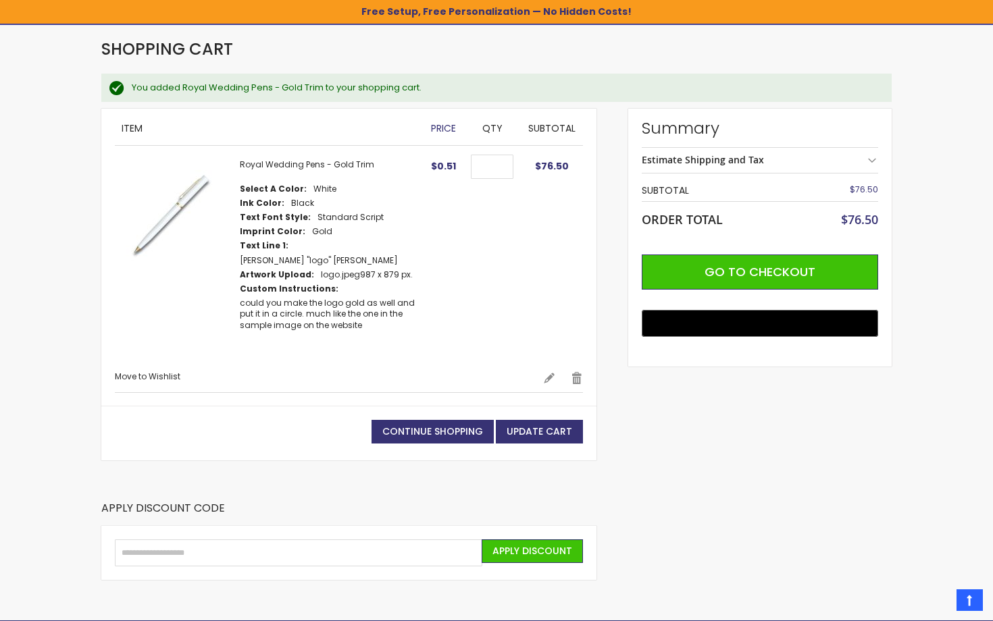
scroll to position [171, 0]
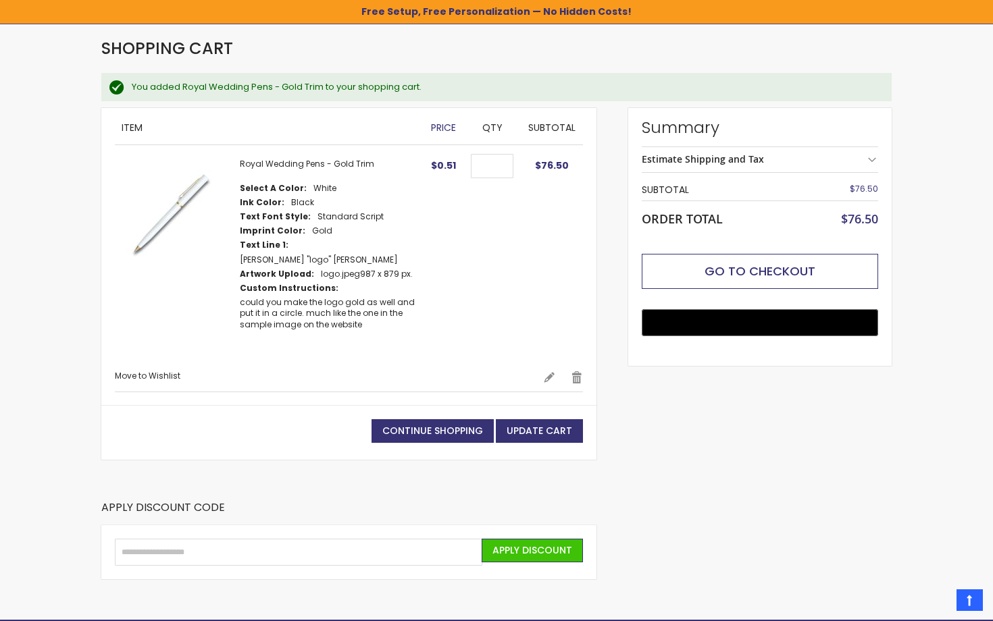
click at [721, 272] on span "Go to Checkout" at bounding box center [759, 271] width 111 height 17
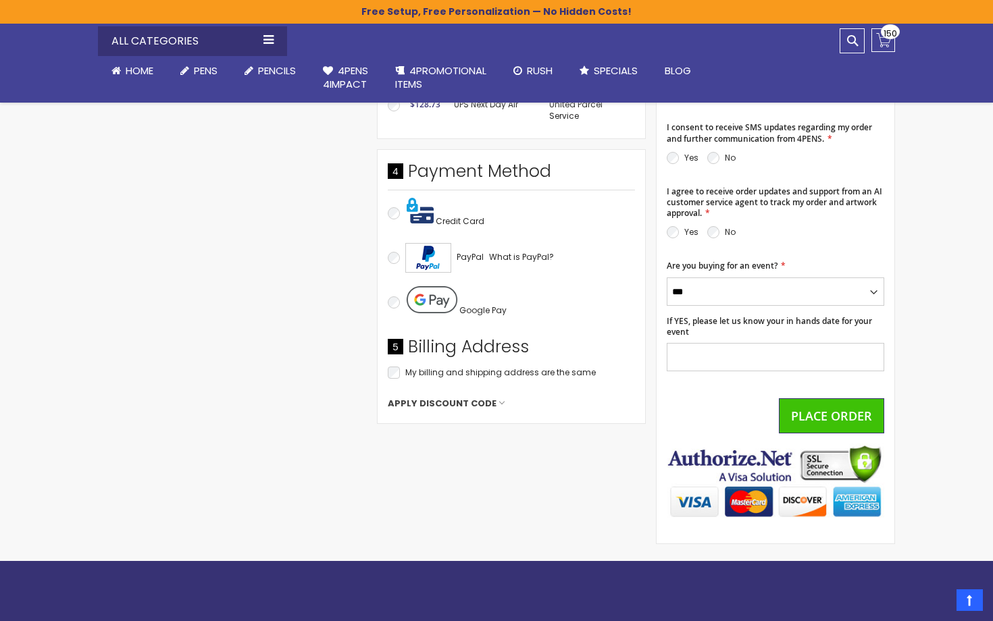
scroll to position [577, 0]
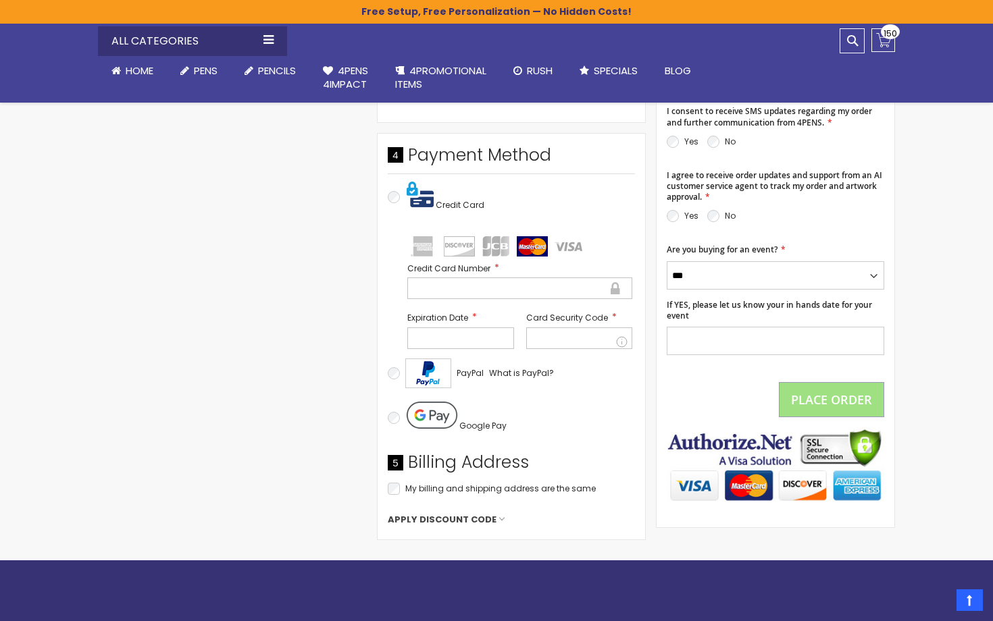
click at [457, 339] on div at bounding box center [460, 339] width 107 height 22
click at [543, 339] on div at bounding box center [579, 339] width 107 height 22
select select "*"
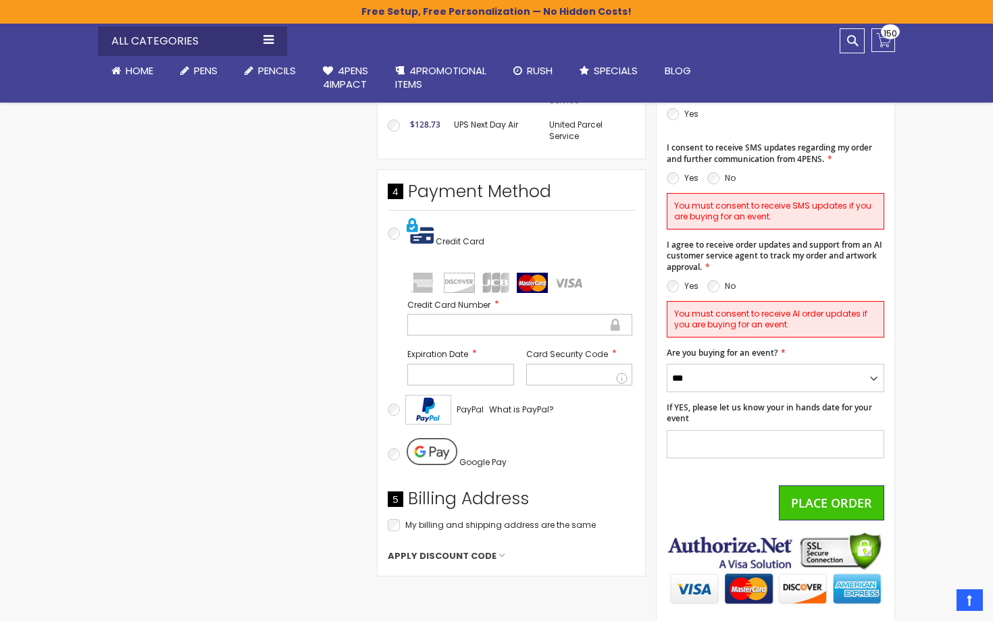
scroll to position [461, 0]
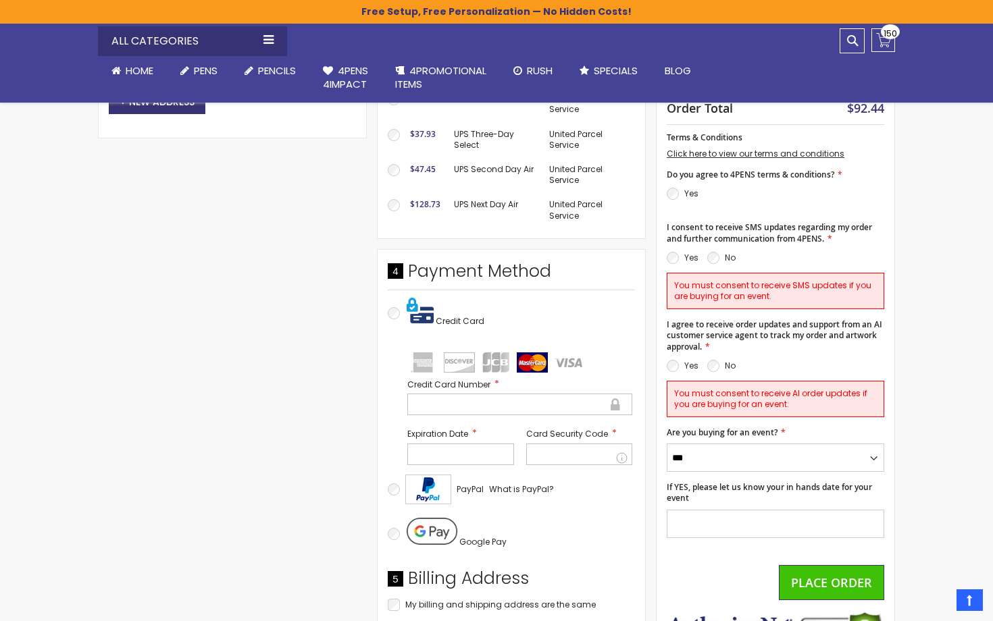
click at [679, 193] on p "Yes" at bounding box center [683, 194] width 32 height 16
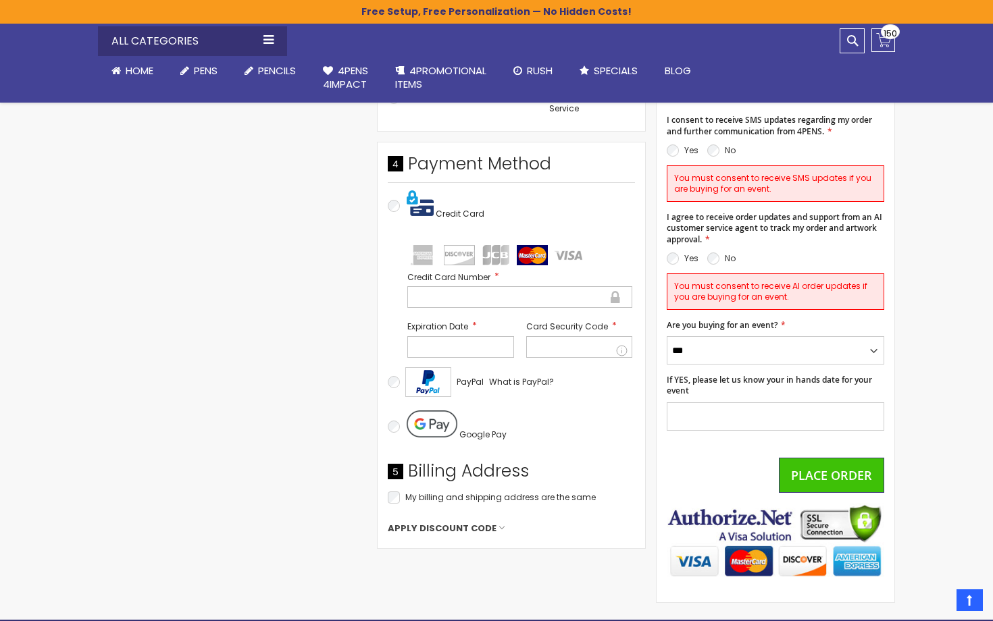
scroll to position [575, 0]
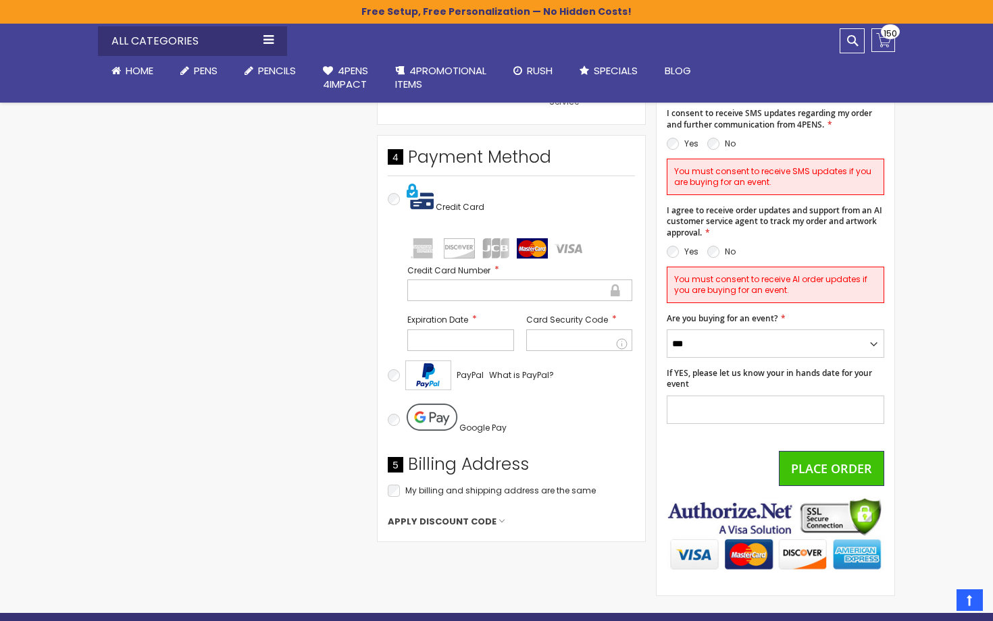
click at [731, 421] on td "Terms & Conditions Click here to view our terms and conditions Do you agree to …" at bounding box center [775, 227] width 217 height 434
click at [707, 403] on input "If YES, please let us know your in hands date for your event" at bounding box center [775, 410] width 217 height 28
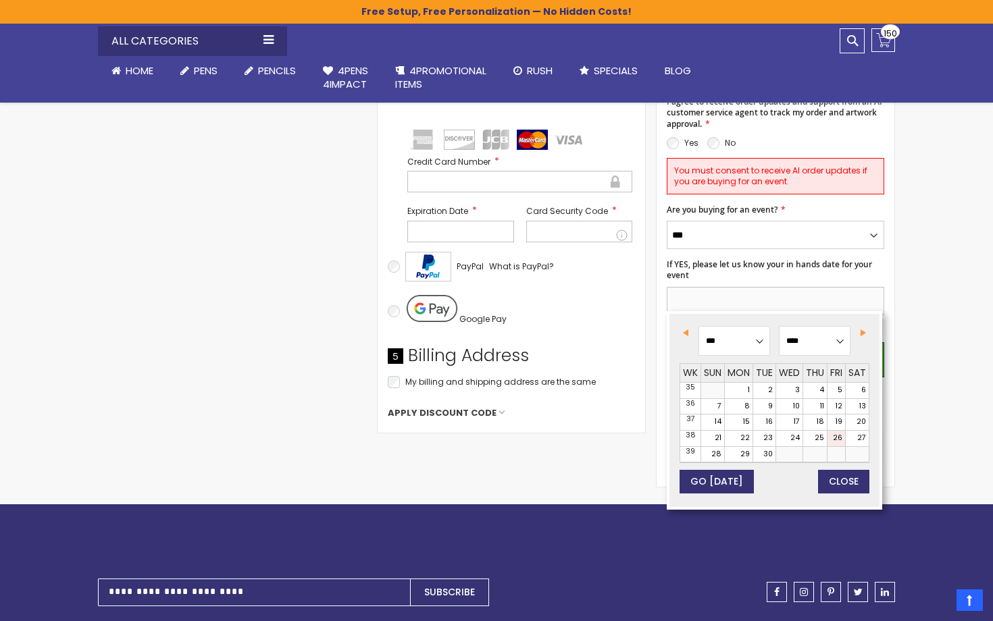
scroll to position [752, 0]
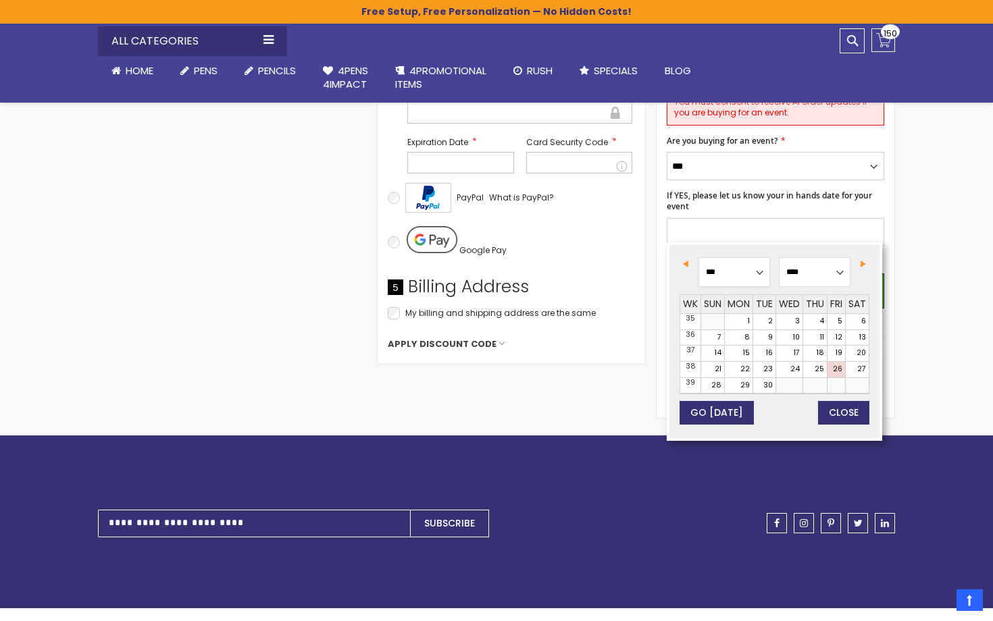
click at [759, 274] on select "*** *** *** *** *** *** *** *** *** *** *** ***" at bounding box center [734, 272] width 72 height 30
click at [717, 350] on link "12" at bounding box center [712, 354] width 23 height 16
type input "**********"
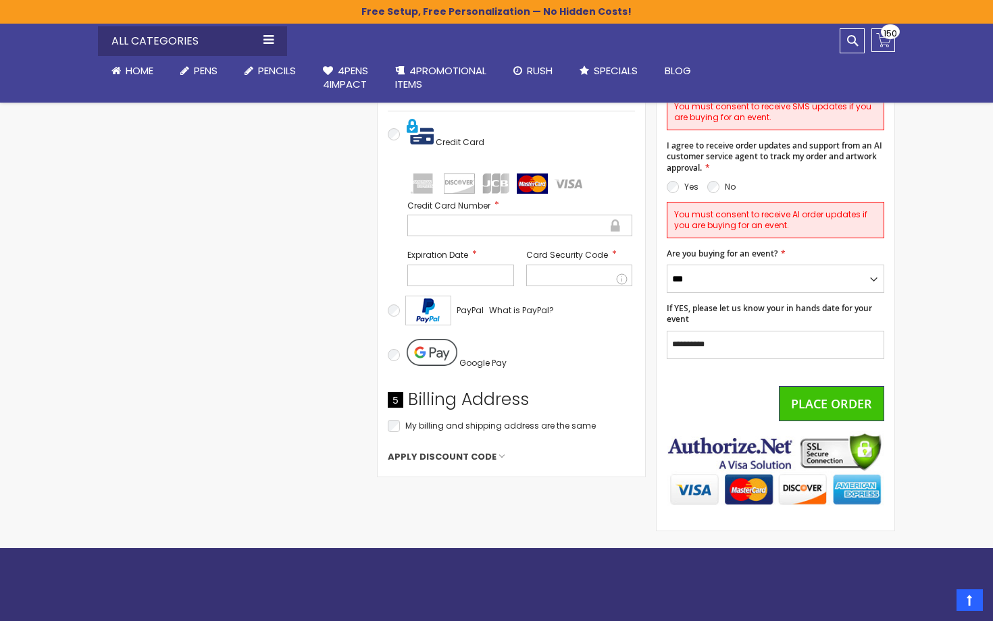
scroll to position [639, 0]
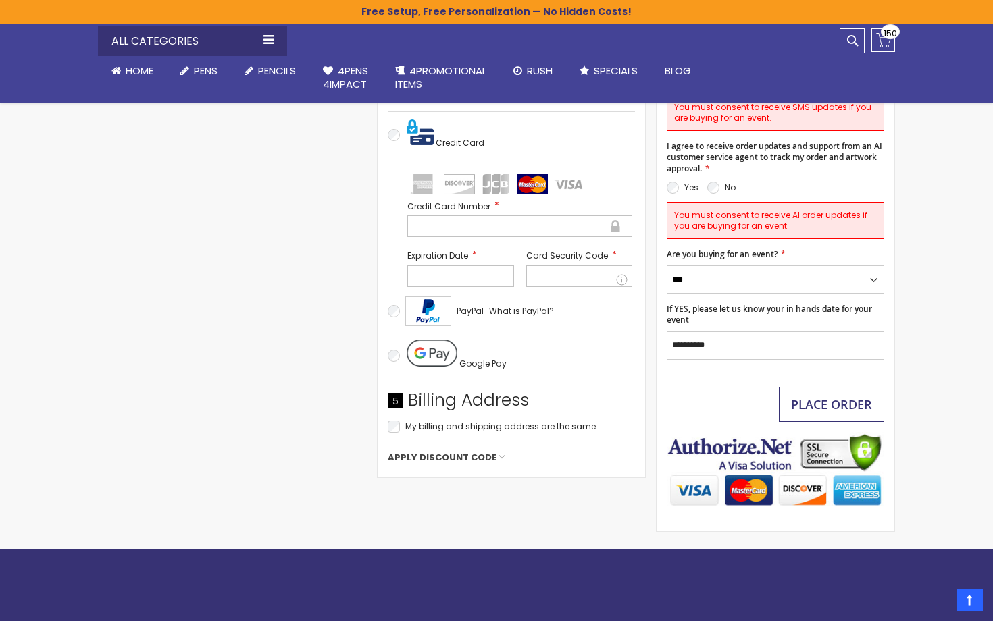
click at [785, 404] on button "Place Order" at bounding box center [831, 404] width 105 height 35
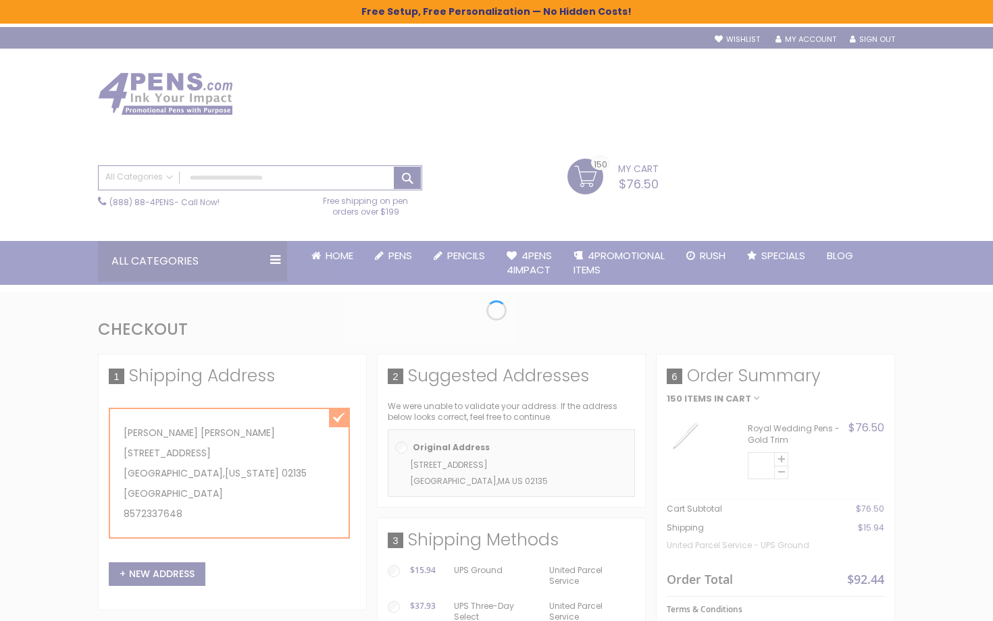
scroll to position [3, 0]
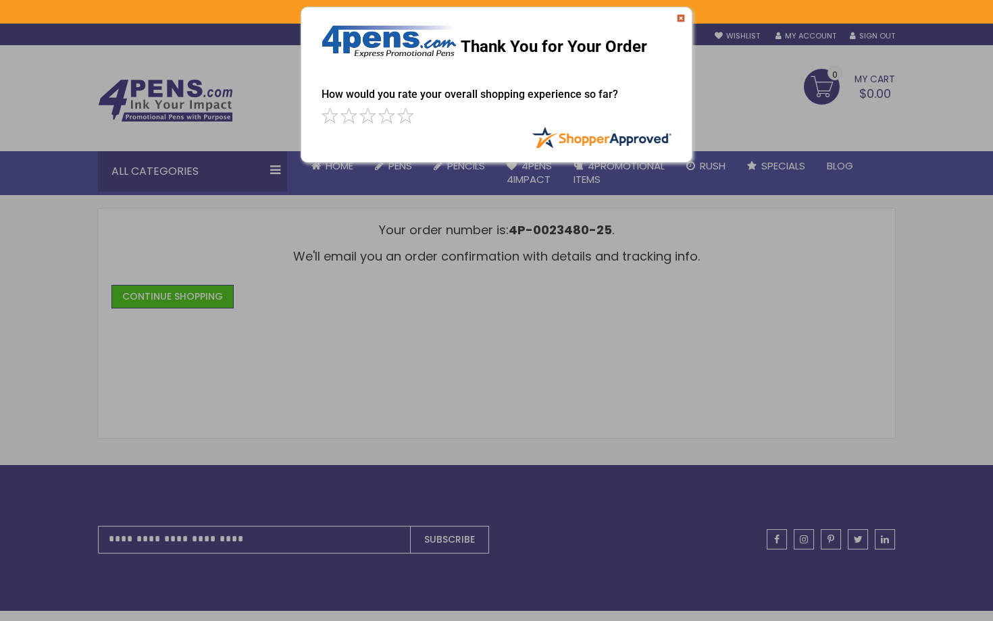
click at [679, 18] on img at bounding box center [681, 18] width 8 height 8
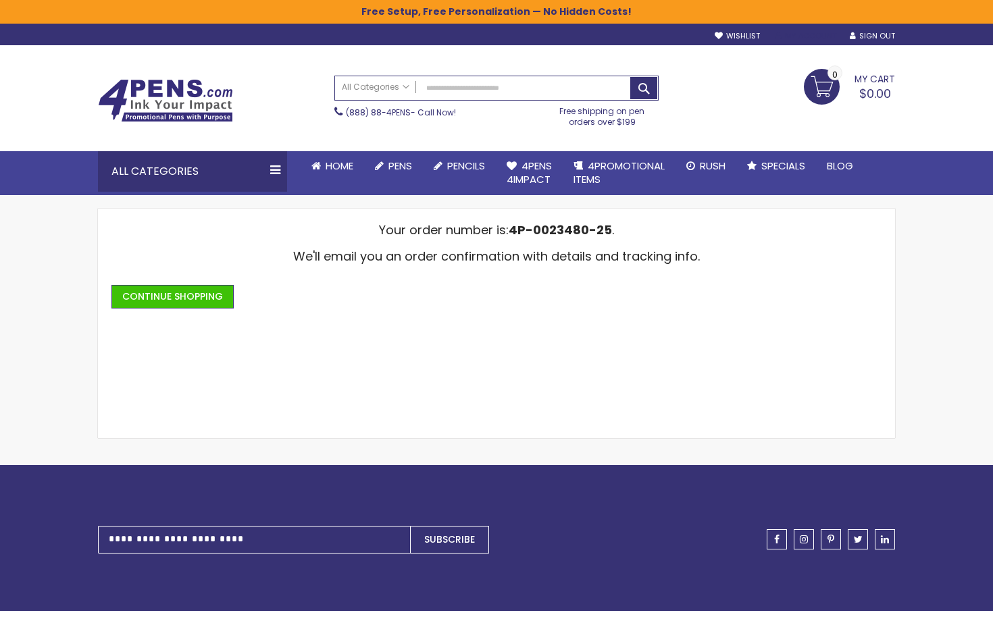
click at [805, 40] on link "My Account" at bounding box center [805, 36] width 61 height 10
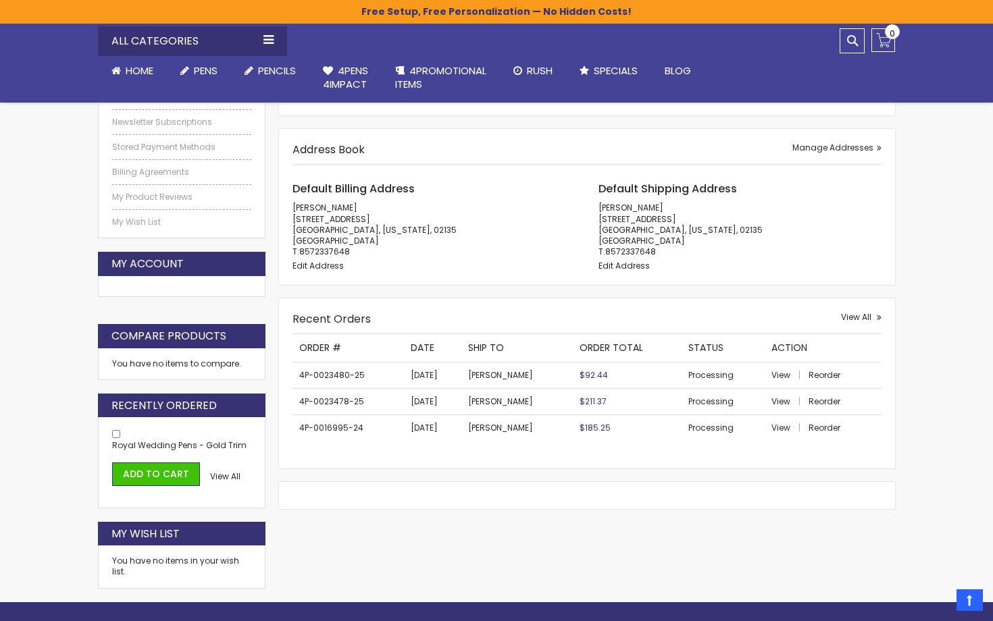
scroll to position [285, 0]
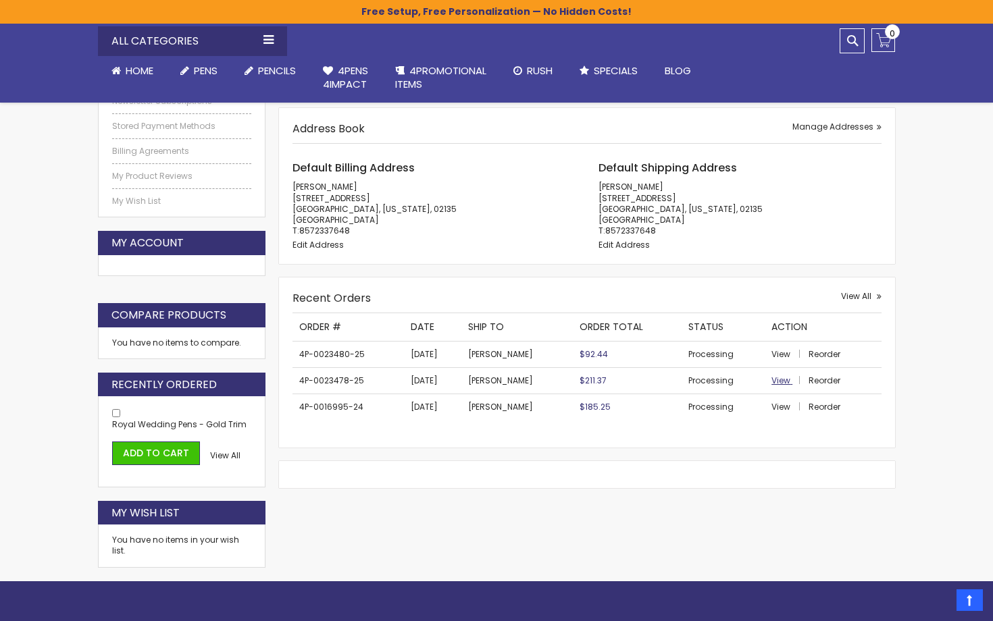
click at [779, 375] on span "View" at bounding box center [780, 380] width 19 height 11
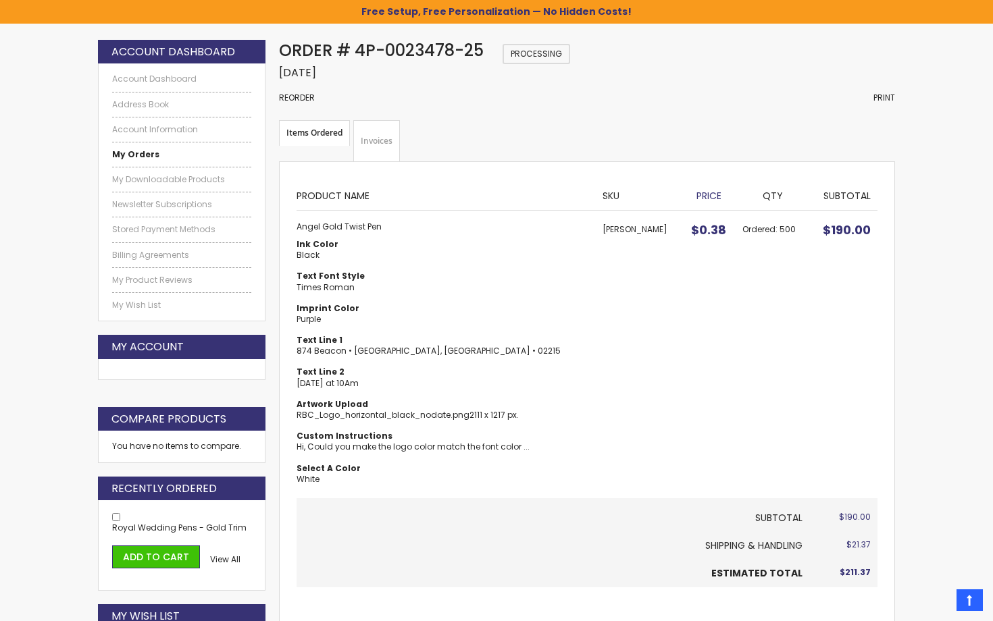
scroll to position [182, 0]
click at [426, 410] on link "RBC_Logo_horizontal_black_nodate.png" at bounding box center [383, 415] width 173 height 11
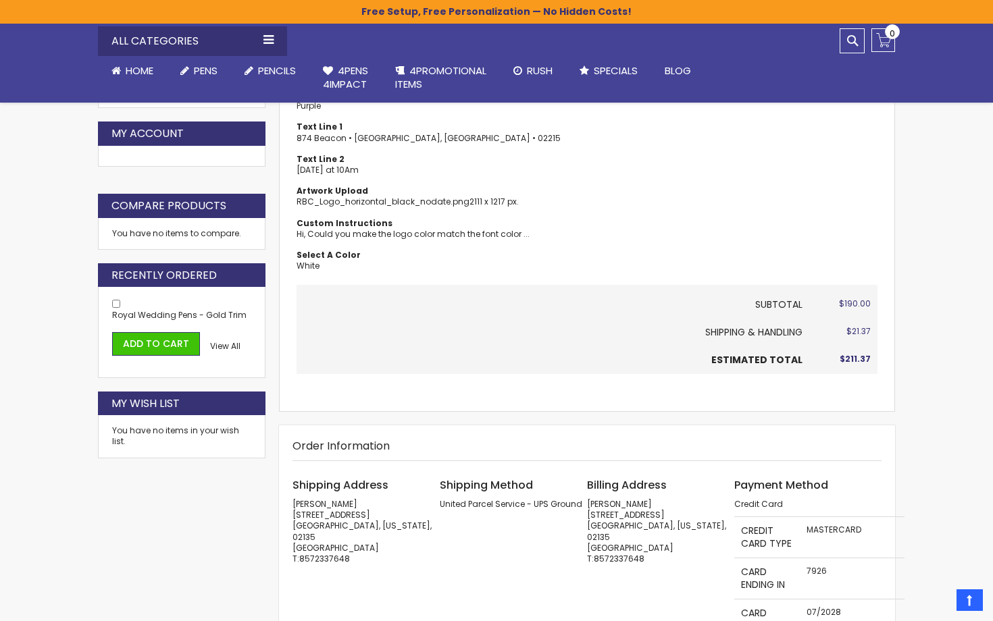
scroll to position [396, 0]
